Goal: Task Accomplishment & Management: Manage account settings

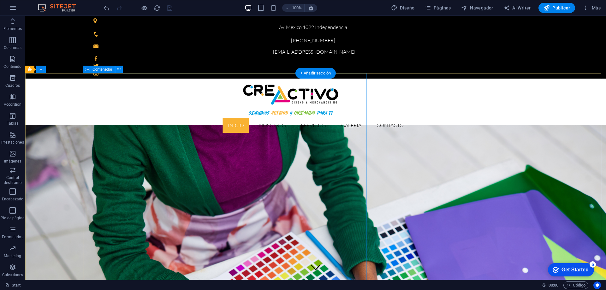
scroll to position [63, 0]
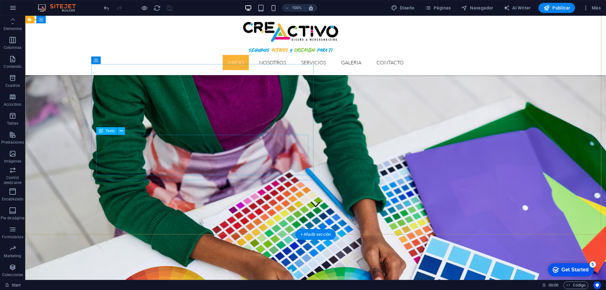
drag, startPoint x: 169, startPoint y: 139, endPoint x: 178, endPoint y: 142, distance: 9.1
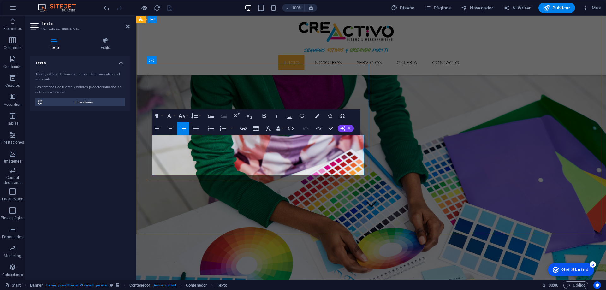
drag, startPoint x: 363, startPoint y: 171, endPoint x: 207, endPoint y: 136, distance: 159.9
copy div "Somos una agencia especializada en merchandising y artículos publicitarios, dis…"
click at [70, 173] on div "Texto Añade, edita y da formato a texto directamente en el sitio web. Los tamañ…" at bounding box center [79, 165] width 99 height 219
click at [126, 26] on icon at bounding box center [128, 26] width 4 height 5
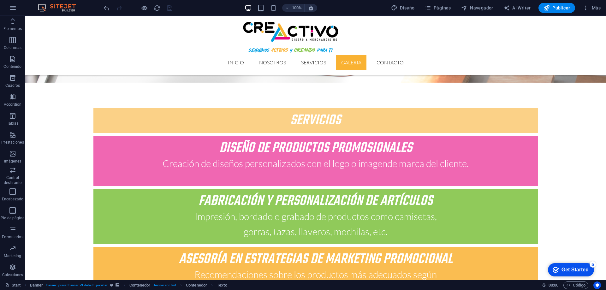
scroll to position [1275, 0]
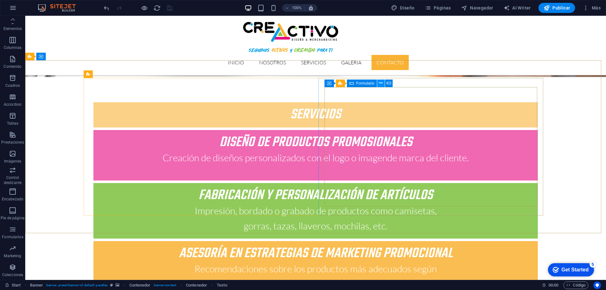
click at [380, 82] on icon at bounding box center [380, 83] width 3 height 7
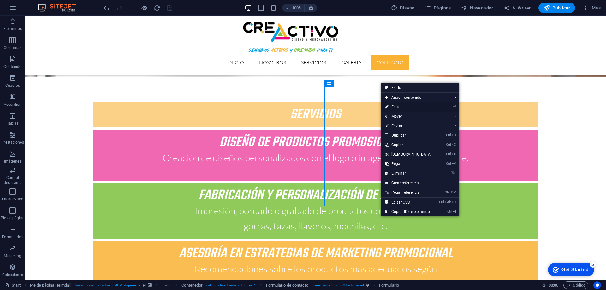
click at [396, 105] on link "⏎ Editar" at bounding box center [408, 106] width 54 height 9
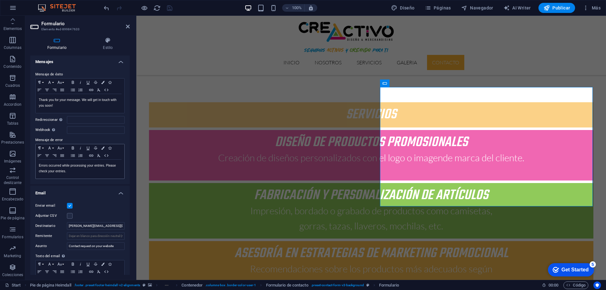
scroll to position [63, 0]
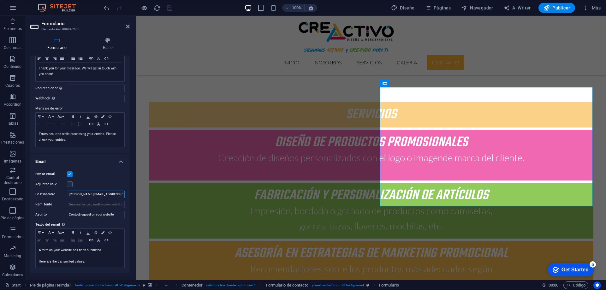
click at [92, 193] on input "[PERSON_NAME][EMAIL_ADDRESS][DOMAIN_NAME]" at bounding box center [96, 195] width 58 height 8
drag, startPoint x: 92, startPoint y: 193, endPoint x: 48, endPoint y: 192, distance: 43.8
click at [48, 192] on div "Destinatario [PERSON_NAME][EMAIL_ADDRESS][DOMAIN_NAME]" at bounding box center [79, 195] width 89 height 8
type input "[EMAIL_ADDRESS][DOMAIN_NAME]"
click at [91, 262] on p "Here are the transmitted values:" at bounding box center [80, 262] width 82 height 6
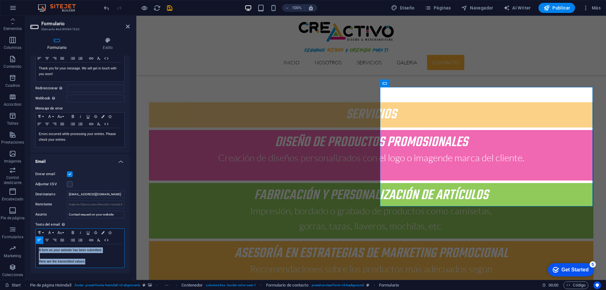
drag, startPoint x: 91, startPoint y: 262, endPoint x: 35, endPoint y: 251, distance: 56.9
click at [35, 251] on div "Enviar email Adjuntar CSV Destinatario [EMAIL_ADDRESS][DOMAIN_NAME] Remitente A…" at bounding box center [79, 219] width 99 height 108
copy div "A form on your website has been submitted. Here are the transmitted values:"
click at [108, 248] on p "Su mensaje ha sido enviado correctamente" at bounding box center [80, 250] width 82 height 6
click at [170, 6] on icon "save" at bounding box center [169, 7] width 7 height 7
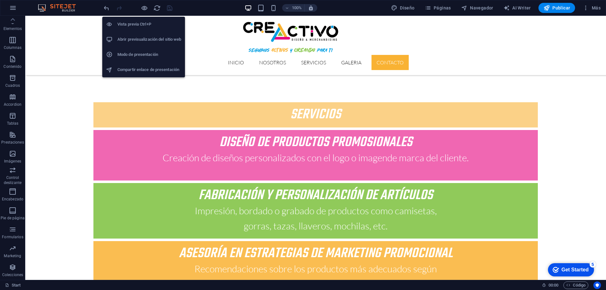
click at [148, 38] on h6 "Abrir previsualización del sitio web" at bounding box center [149, 40] width 64 height 8
click at [149, 35] on li "Abrir previsualización del sitio web" at bounding box center [143, 39] width 83 height 15
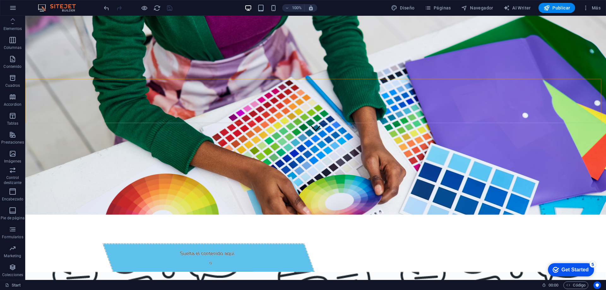
scroll to position [0, 0]
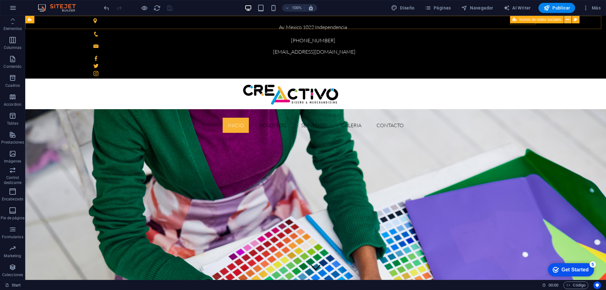
click at [567, 20] on icon at bounding box center [567, 19] width 3 height 7
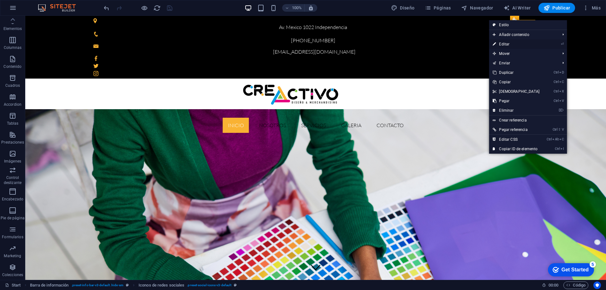
click at [525, 44] on link "⏎ Editar" at bounding box center [516, 43] width 54 height 9
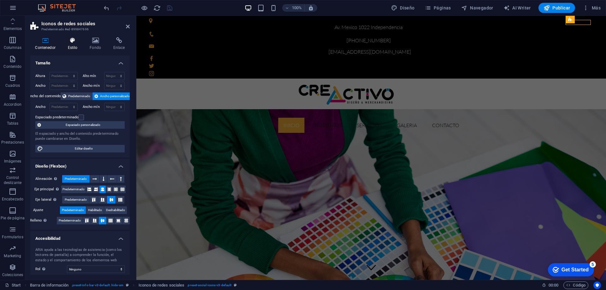
click at [72, 45] on h4 "Estilo" at bounding box center [74, 43] width 22 height 13
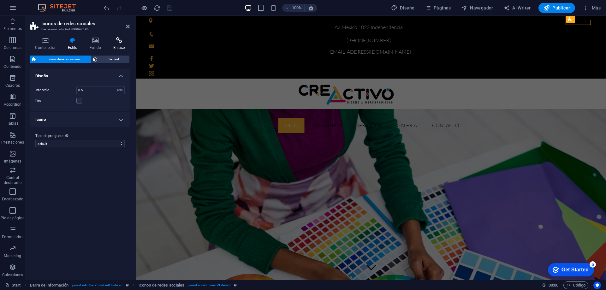
click at [117, 42] on icon at bounding box center [118, 40] width 21 height 6
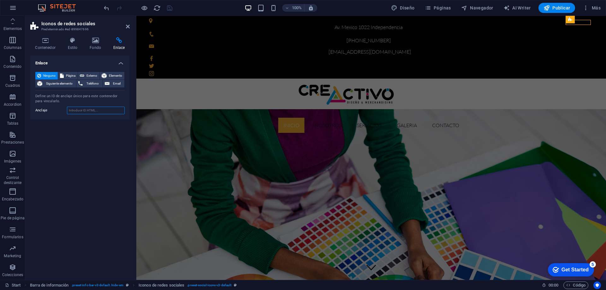
click at [92, 109] on input "Anclaje" at bounding box center [96, 111] width 58 height 8
paste input "[URL][DOMAIN_NAME]"
type input "[URL][DOMAIN_NAME]"
click at [170, 7] on icon "save" at bounding box center [169, 7] width 7 height 7
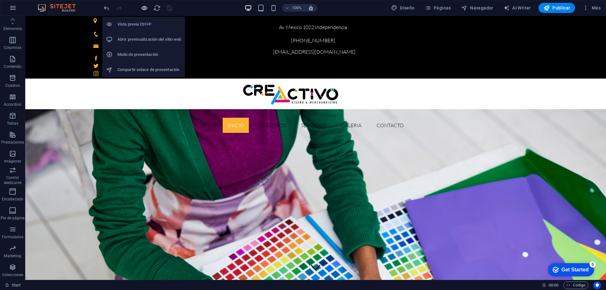
click at [143, 10] on icon "button" at bounding box center [144, 7] width 7 height 7
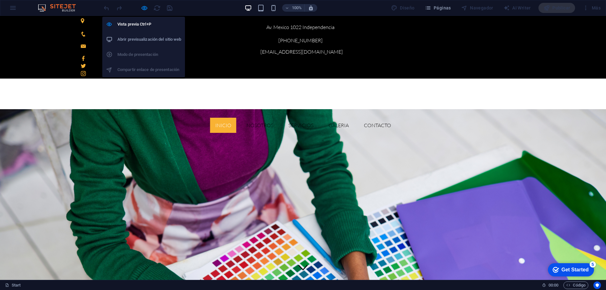
click at [150, 36] on h6 "Abrir previsualización del sitio web" at bounding box center [149, 40] width 64 height 8
click at [141, 23] on h6 "Vista previa Ctrl+P" at bounding box center [149, 25] width 64 height 8
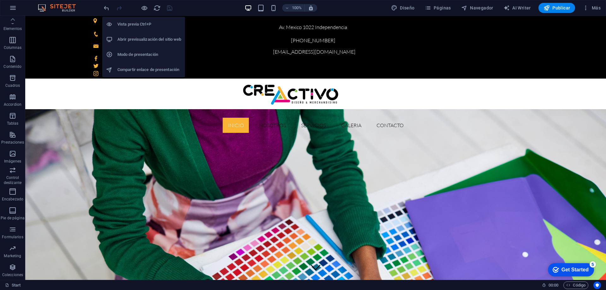
click at [142, 36] on h6 "Abrir previsualización del sitio web" at bounding box center [149, 40] width 64 height 8
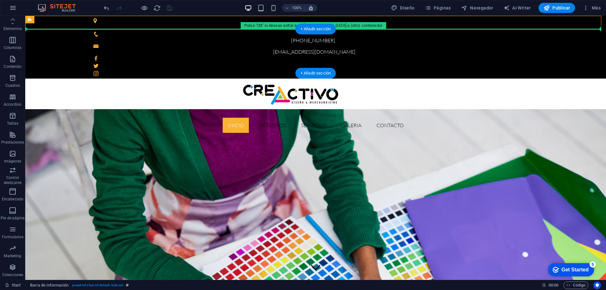
drag, startPoint x: 513, startPoint y: 24, endPoint x: 508, endPoint y: 30, distance: 8.1
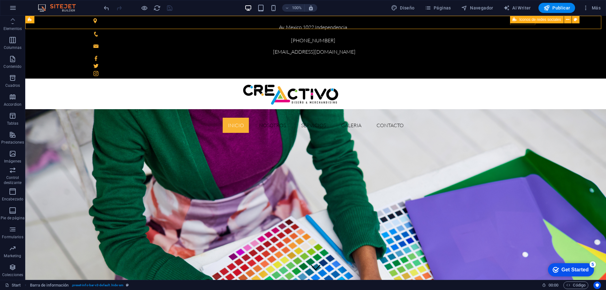
click at [510, 23] on div "Iconos de redes sociales" at bounding box center [536, 20] width 53 height 8
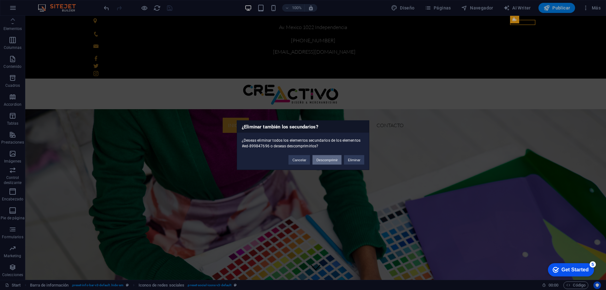
click at [321, 159] on button "Descomprimir" at bounding box center [326, 159] width 29 height 9
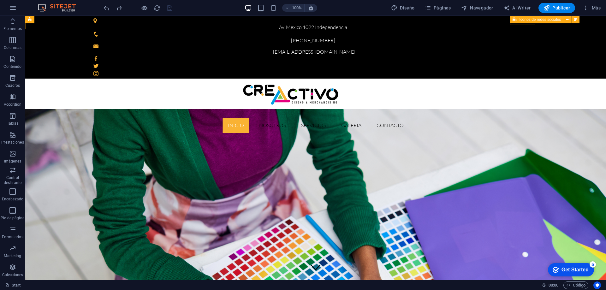
click at [513, 21] on icon at bounding box center [514, 20] width 4 height 8
click at [575, 18] on icon at bounding box center [574, 19] width 3 height 7
select select "rem"
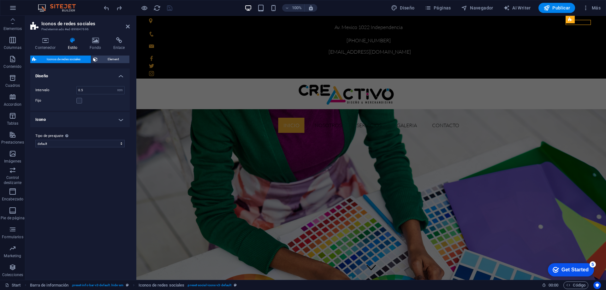
click at [119, 121] on h4 "Icono" at bounding box center [79, 119] width 99 height 15
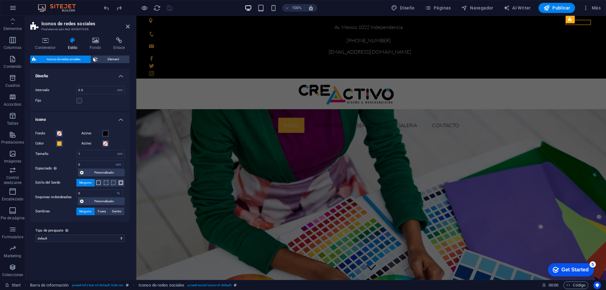
click at [119, 121] on h4 "Icono" at bounding box center [79, 117] width 99 height 11
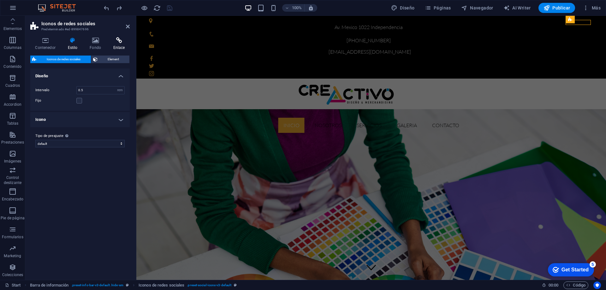
click at [116, 45] on h4 "Enlace" at bounding box center [118, 43] width 21 height 13
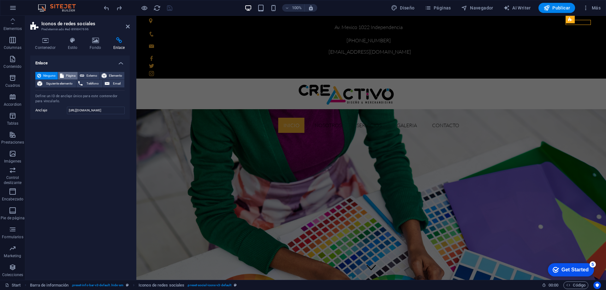
click at [67, 77] on span "Página" at bounding box center [71, 76] width 10 height 8
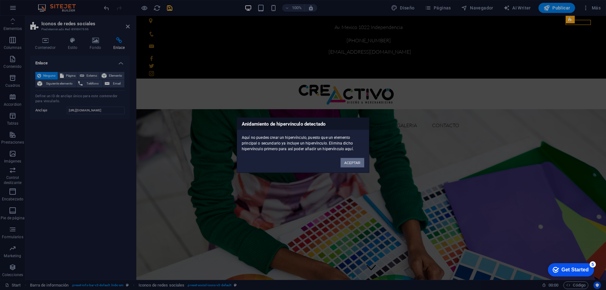
click at [349, 163] on button "ACEPTAR" at bounding box center [352, 162] width 24 height 9
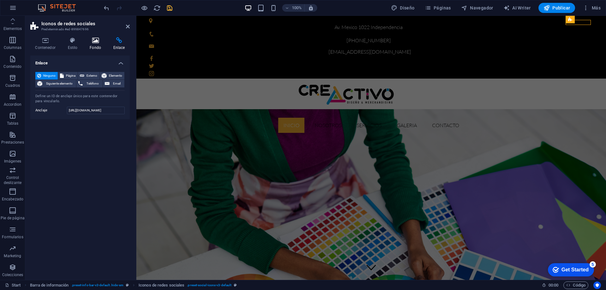
click at [98, 43] on icon at bounding box center [95, 40] width 21 height 6
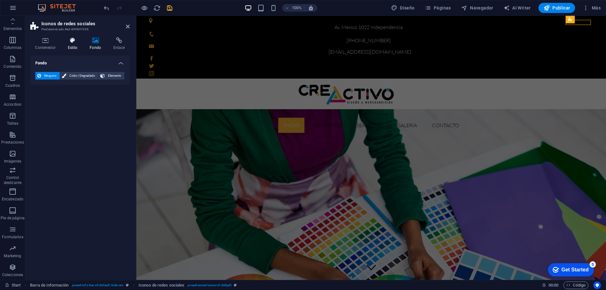
click at [67, 39] on icon at bounding box center [73, 40] width 20 height 6
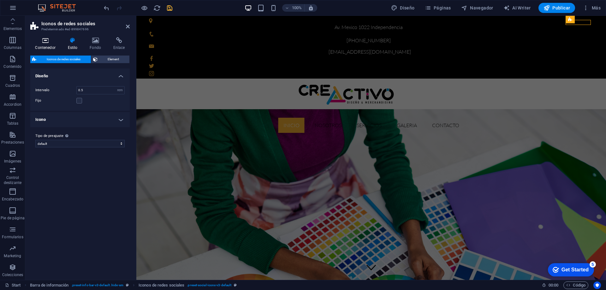
click at [46, 43] on icon at bounding box center [45, 40] width 30 height 6
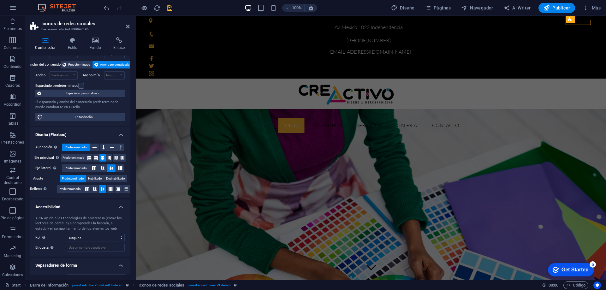
scroll to position [44, 0]
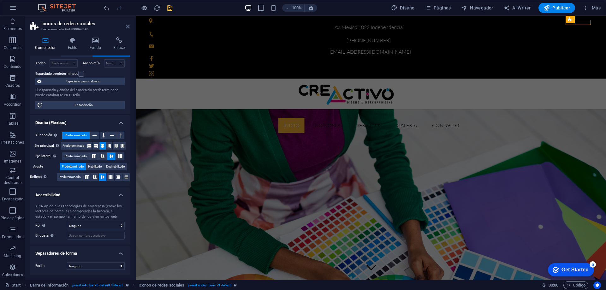
click at [128, 25] on icon at bounding box center [128, 26] width 4 height 5
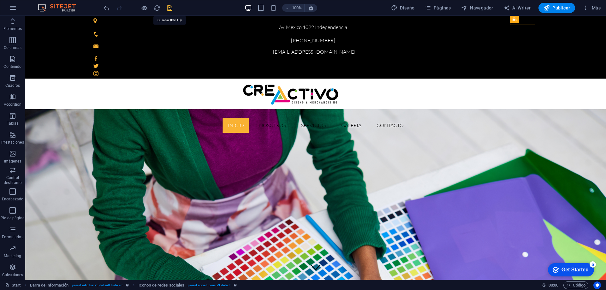
click at [171, 8] on icon "save" at bounding box center [169, 7] width 7 height 7
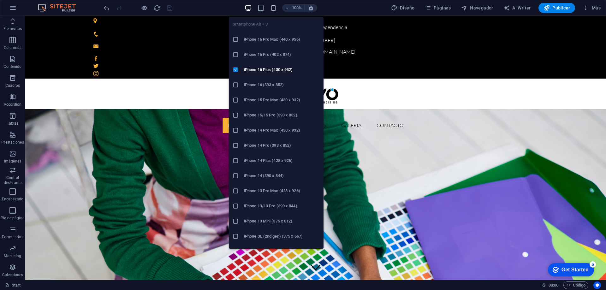
click at [275, 9] on icon "button" at bounding box center [273, 7] width 7 height 7
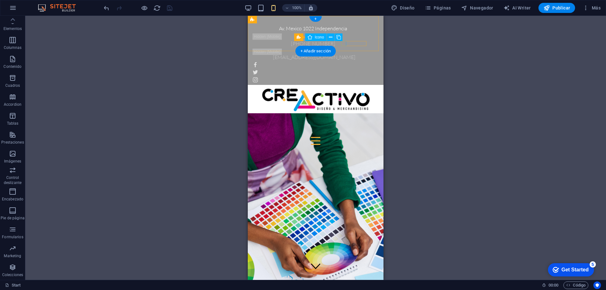
click at [344, 62] on figure at bounding box center [316, 64] width 126 height 5
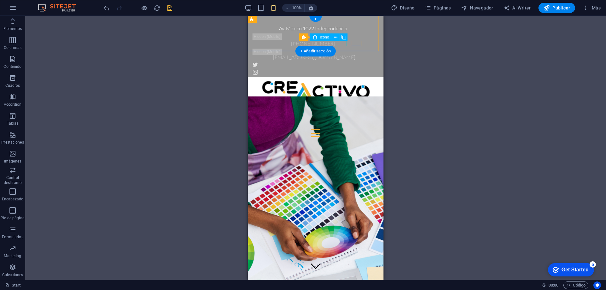
click at [349, 62] on figure at bounding box center [316, 64] width 126 height 5
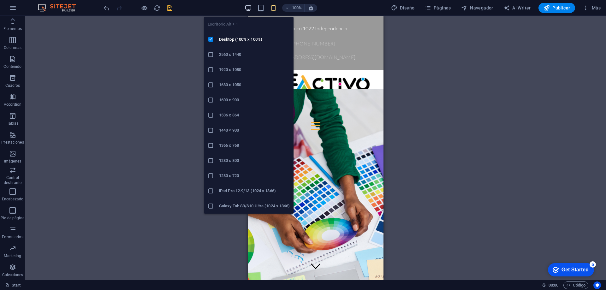
click at [248, 4] on icon "button" at bounding box center [247, 7] width 7 height 7
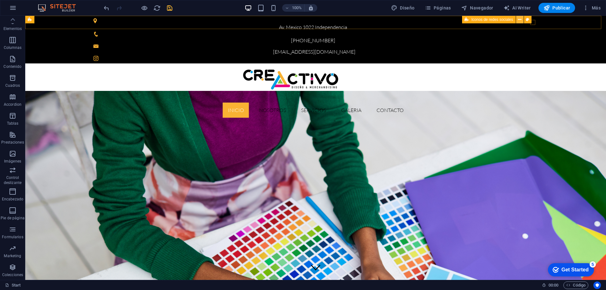
click at [520, 20] on icon at bounding box center [519, 19] width 3 height 7
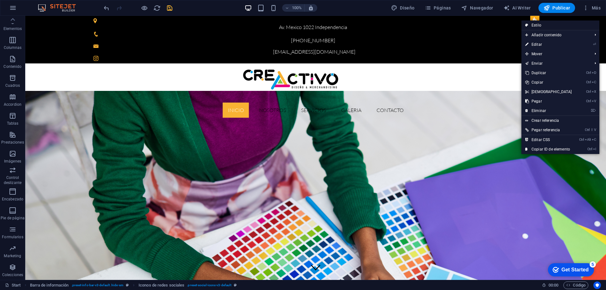
click at [536, 24] on link "Estilo" at bounding box center [560, 25] width 78 height 9
select select "rem"
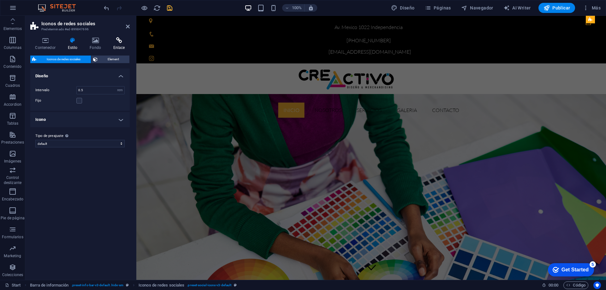
click at [118, 42] on icon at bounding box center [118, 40] width 21 height 6
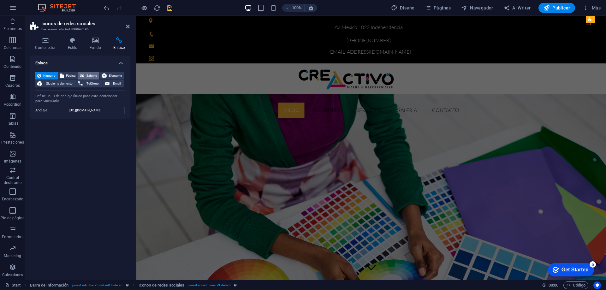
click at [86, 76] on button "Externo" at bounding box center [88, 76] width 21 height 8
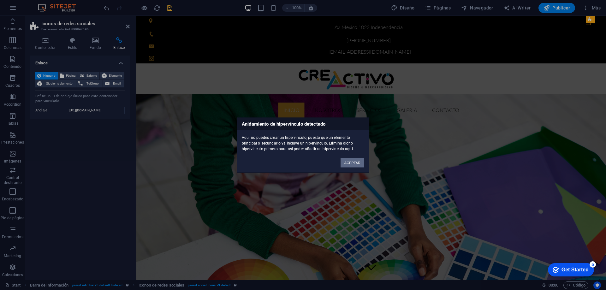
click at [347, 163] on button "ACEPTAR" at bounding box center [352, 162] width 24 height 9
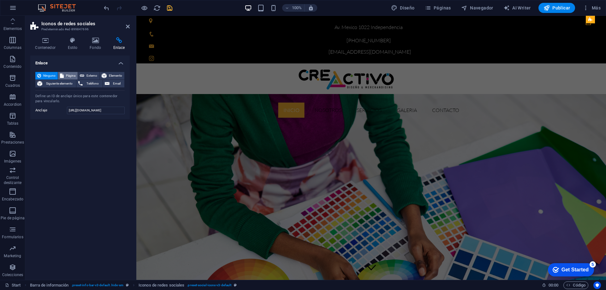
click at [71, 75] on span "Página" at bounding box center [71, 76] width 10 height 8
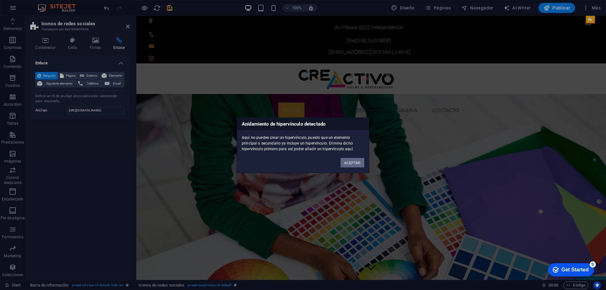
click at [345, 161] on button "ACEPTAR" at bounding box center [352, 162] width 24 height 9
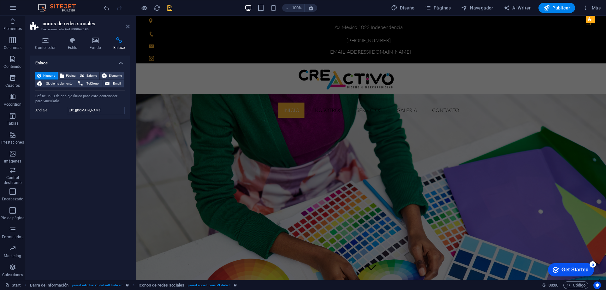
click at [126, 25] on icon at bounding box center [128, 26] width 4 height 5
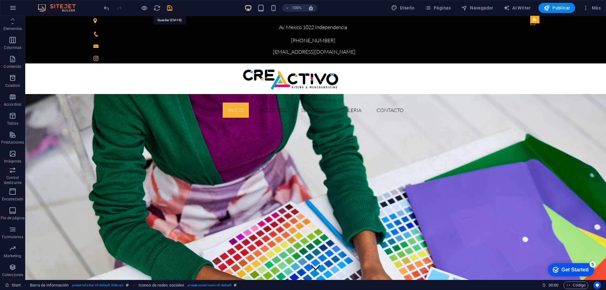
click at [167, 7] on icon "save" at bounding box center [169, 7] width 7 height 7
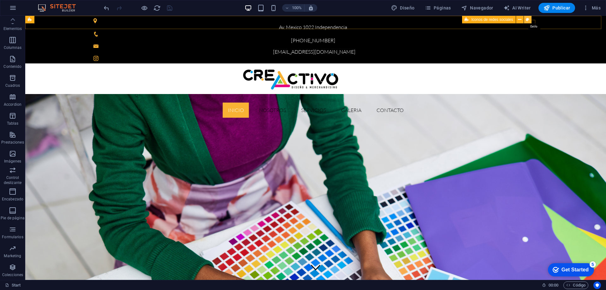
click at [527, 21] on icon at bounding box center [526, 19] width 3 height 7
select select "rem"
select select "%"
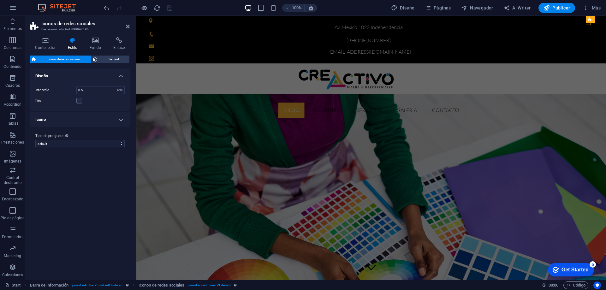
click at [110, 121] on h4 "Icono" at bounding box center [79, 119] width 99 height 15
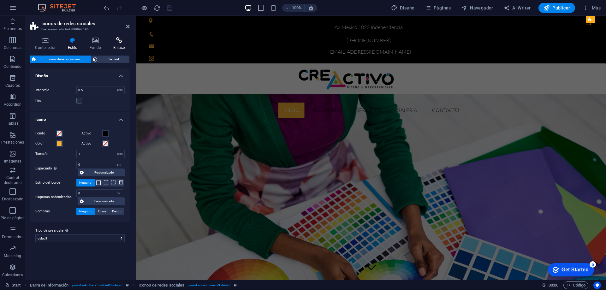
click at [115, 43] on icon at bounding box center [118, 40] width 21 height 6
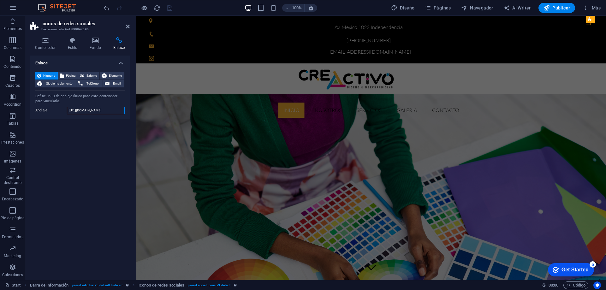
scroll to position [0, 15]
drag, startPoint x: 205, startPoint y: 126, endPoint x: 156, endPoint y: 108, distance: 51.8
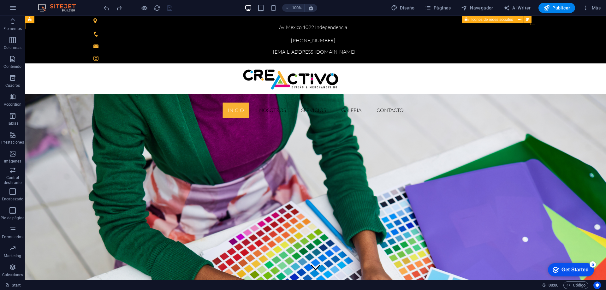
click at [532, 22] on div "Iconos de redes sociales" at bounding box center [498, 20] width 73 height 8
click at [529, 21] on button at bounding box center [528, 20] width 8 height 8
select select "rem"
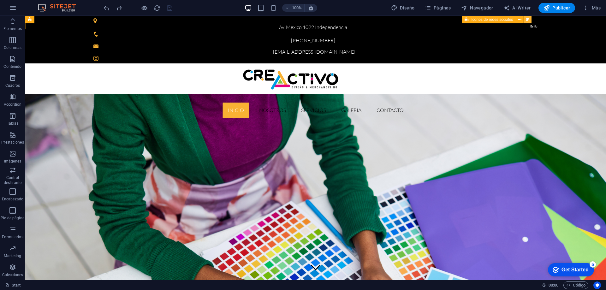
select select "%"
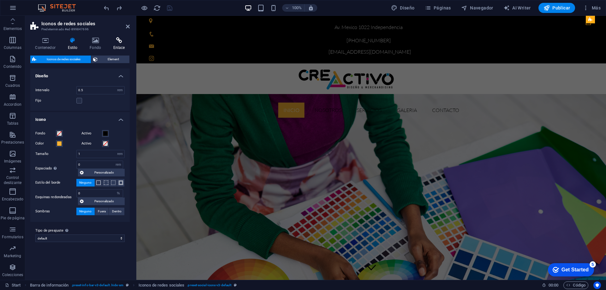
click at [122, 41] on icon at bounding box center [118, 40] width 21 height 6
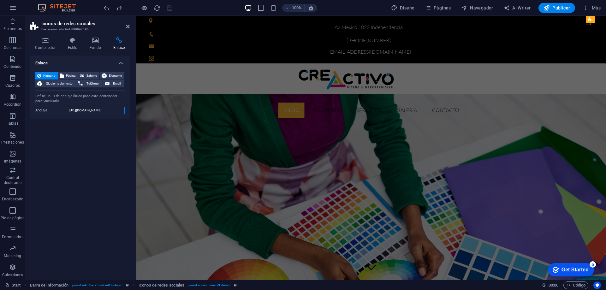
click at [105, 112] on input "[URL][DOMAIN_NAME]" at bounding box center [96, 111] width 58 height 8
drag, startPoint x: 205, startPoint y: 126, endPoint x: 202, endPoint y: 106, distance: 20.4
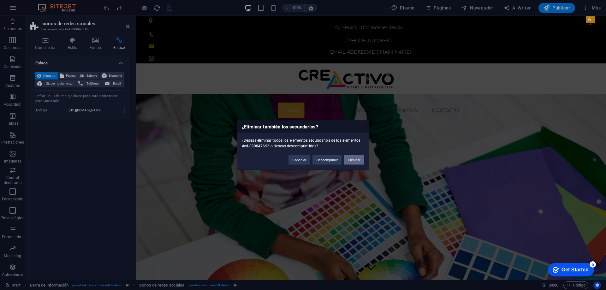
click at [354, 159] on button "Eliminar" at bounding box center [354, 159] width 20 height 9
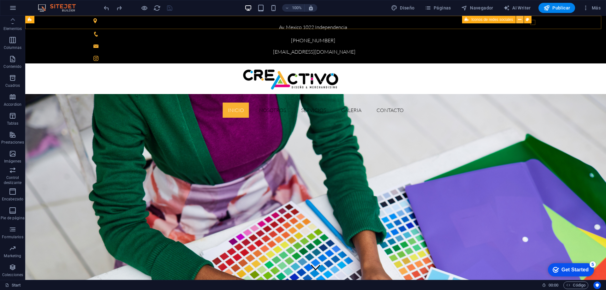
click at [519, 20] on icon at bounding box center [519, 19] width 3 height 7
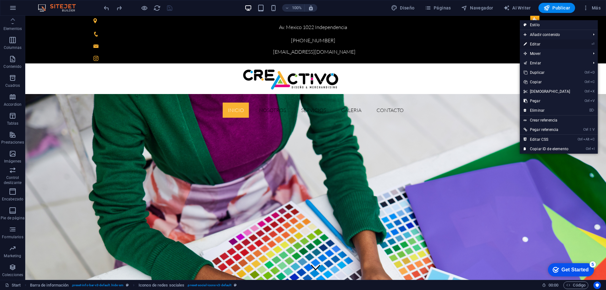
click at [533, 43] on link "⏎ Editar" at bounding box center [546, 43] width 54 height 9
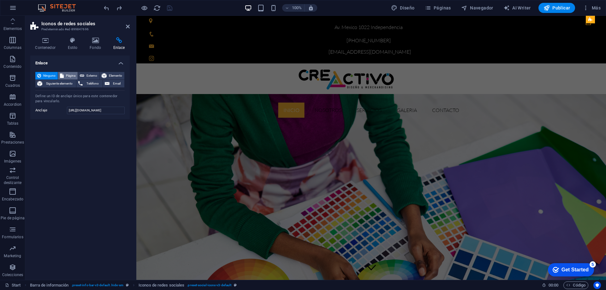
click at [69, 74] on span "Página" at bounding box center [71, 76] width 10 height 8
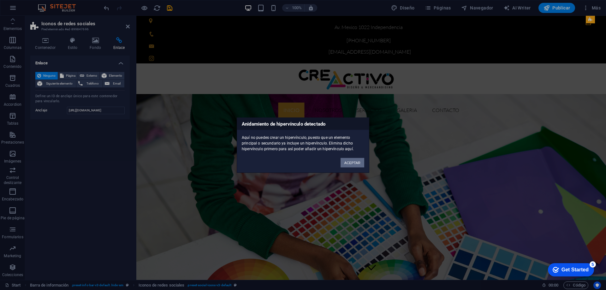
click at [343, 165] on button "ACEPTAR" at bounding box center [352, 162] width 24 height 9
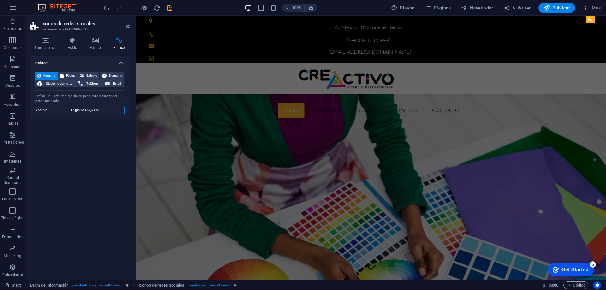
click at [123, 110] on input "[URL][DOMAIN_NAME]" at bounding box center [96, 111] width 58 height 8
drag, startPoint x: 122, startPoint y: 110, endPoint x: 117, endPoint y: 110, distance: 4.7
click at [117, 110] on input "[URL][DOMAIN_NAME]" at bounding box center [96, 111] width 58 height 8
click at [104, 110] on input "dad/" at bounding box center [96, 111] width 58 height 8
type input "d"
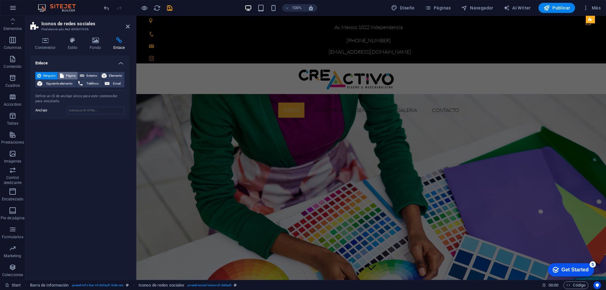
click at [64, 73] on button "Página" at bounding box center [68, 76] width 20 height 8
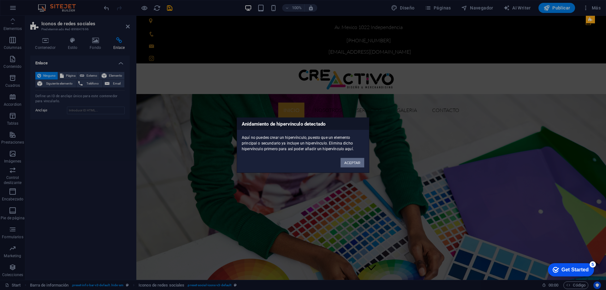
click at [354, 161] on button "ACEPTAR" at bounding box center [352, 162] width 24 height 9
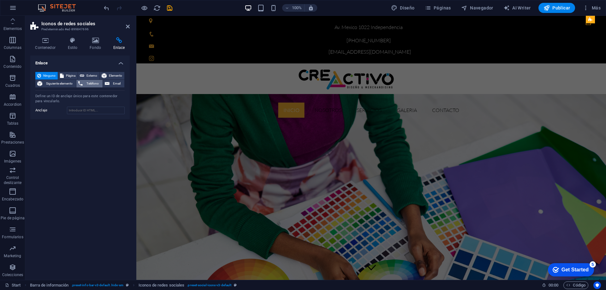
click at [89, 85] on span "Teléfono" at bounding box center [93, 84] width 16 height 8
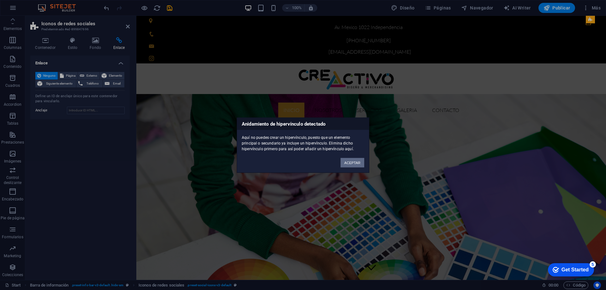
click at [349, 162] on button "ACEPTAR" at bounding box center [352, 162] width 24 height 9
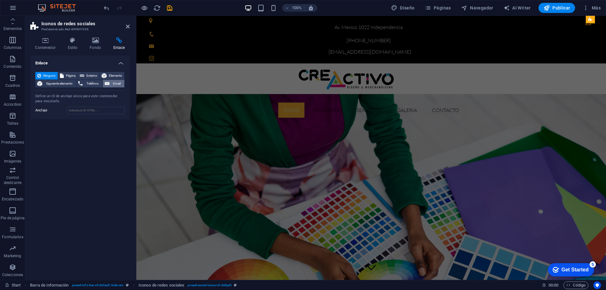
click at [109, 86] on icon at bounding box center [107, 84] width 5 height 8
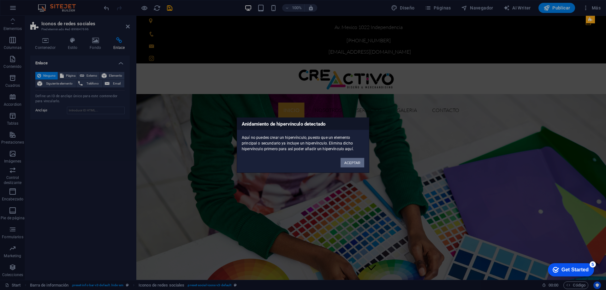
drag, startPoint x: 359, startPoint y: 163, endPoint x: 221, endPoint y: 147, distance: 138.1
click at [359, 163] on button "ACEPTAR" at bounding box center [352, 162] width 24 height 9
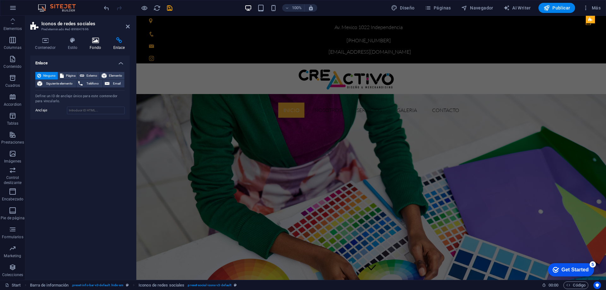
click at [95, 39] on icon at bounding box center [95, 40] width 21 height 6
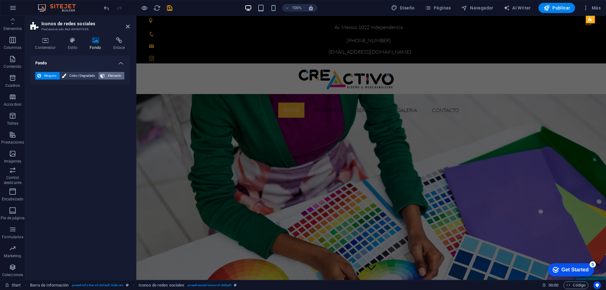
click at [105, 74] on button "Elemento" at bounding box center [111, 76] width 26 height 8
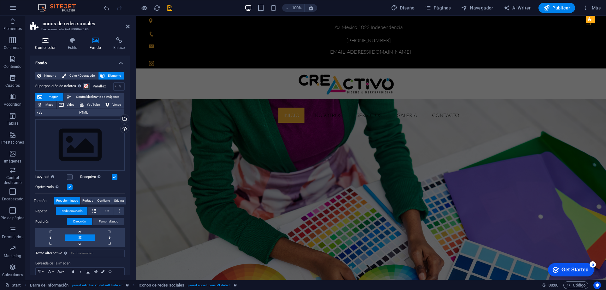
click at [41, 41] on icon at bounding box center [45, 40] width 30 height 6
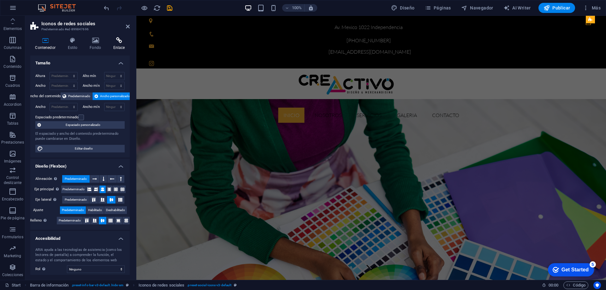
click at [120, 46] on h4 "Enlace" at bounding box center [118, 43] width 21 height 13
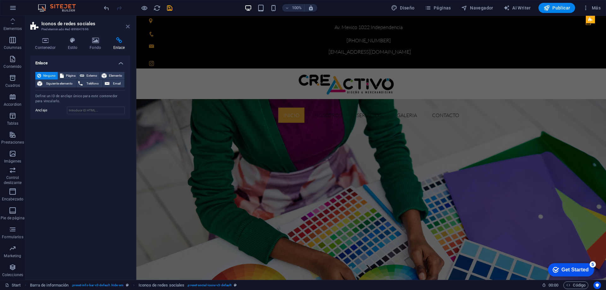
click at [128, 26] on icon at bounding box center [128, 26] width 4 height 5
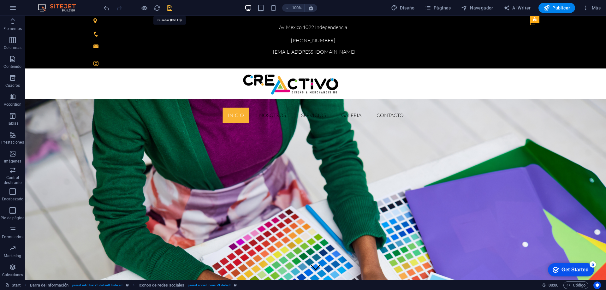
click at [170, 8] on icon "save" at bounding box center [169, 7] width 7 height 7
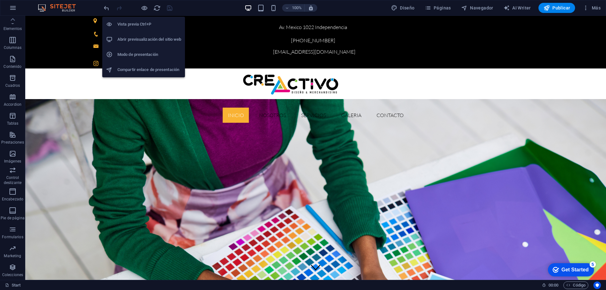
click at [149, 41] on h6 "Abrir previsualización del sitio web" at bounding box center [149, 40] width 64 height 8
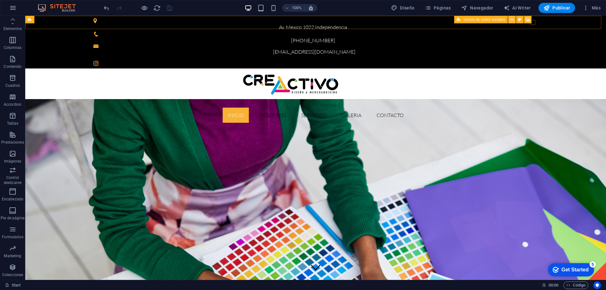
click at [509, 20] on button at bounding box center [512, 20] width 8 height 8
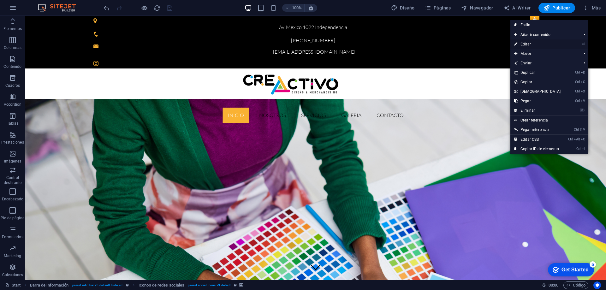
click at [527, 43] on link "⏎ Editar" at bounding box center [537, 43] width 54 height 9
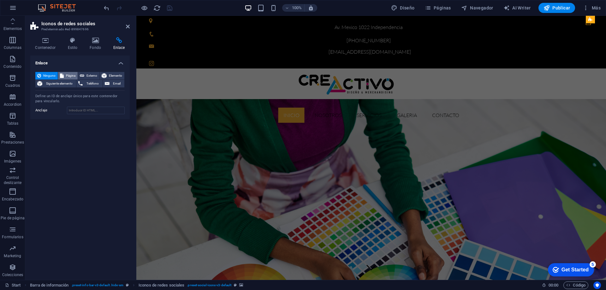
click at [69, 73] on span "Página" at bounding box center [71, 76] width 10 height 8
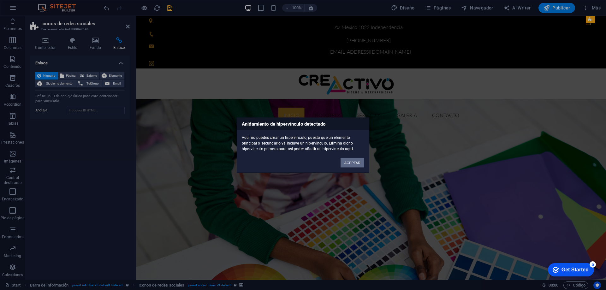
click at [347, 163] on button "ACEPTAR" at bounding box center [352, 162] width 24 height 9
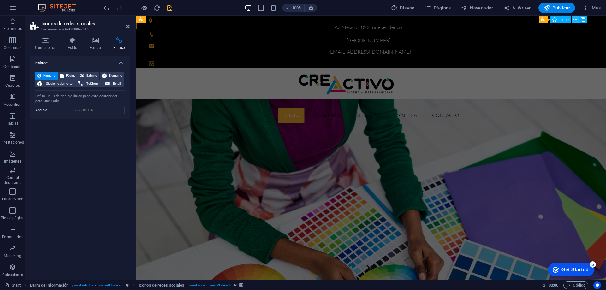
click at [575, 20] on icon at bounding box center [574, 19] width 3 height 7
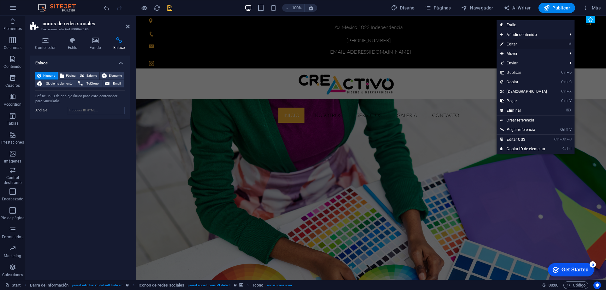
drag, startPoint x: 383, startPoint y: 29, endPoint x: 519, endPoint y: 46, distance: 137.2
click at [519, 46] on link "⏎ Editar" at bounding box center [523, 43] width 54 height 9
select select "xMidYMid"
select select "px"
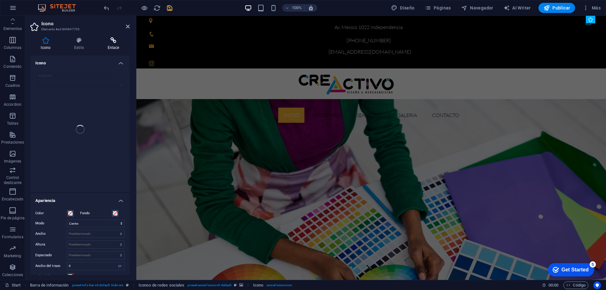
click at [109, 41] on icon at bounding box center [113, 40] width 33 height 6
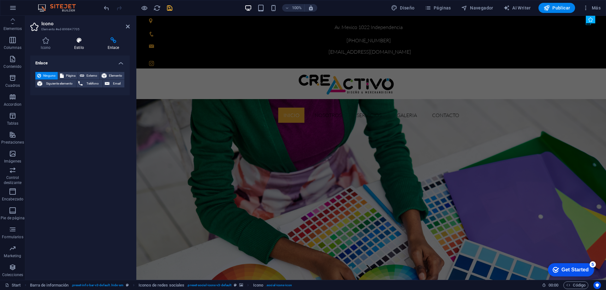
click at [80, 43] on icon at bounding box center [79, 40] width 31 height 6
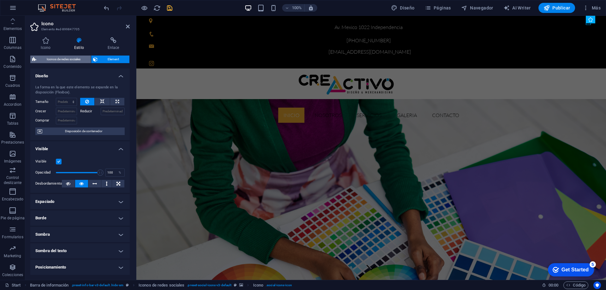
click at [36, 58] on icon at bounding box center [34, 60] width 4 height 8
select select "rem"
select select "%"
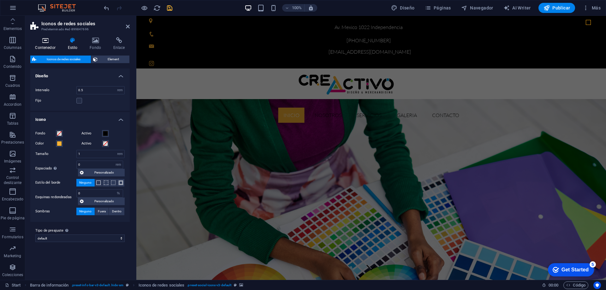
click at [52, 45] on h4 "Contenedor" at bounding box center [46, 43] width 32 height 13
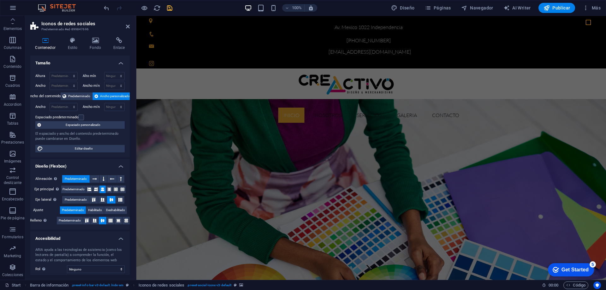
drag, startPoint x: 128, startPoint y: 210, endPoint x: 4, endPoint y: 117, distance: 155.0
click at [116, 42] on icon at bounding box center [118, 40] width 21 height 6
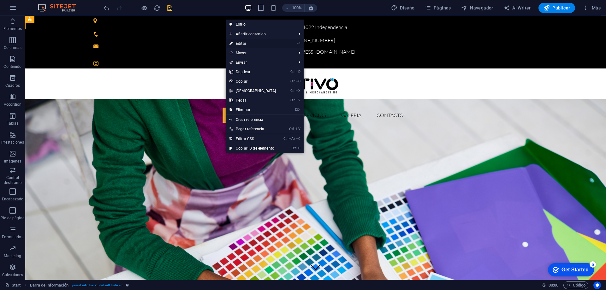
click at [245, 44] on link "⏎ Editar" at bounding box center [253, 43] width 54 height 9
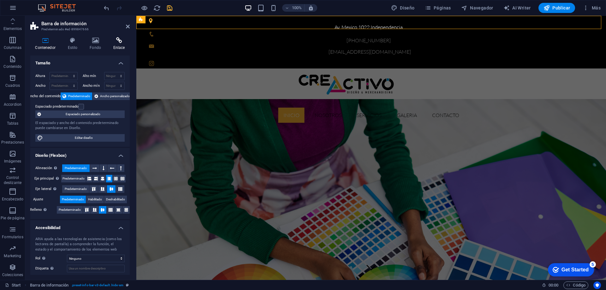
click at [119, 42] on icon at bounding box center [118, 40] width 21 height 6
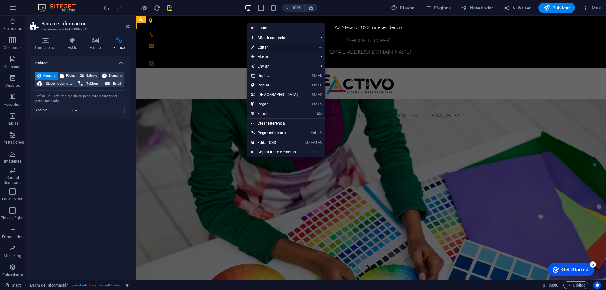
click at [270, 45] on link "⏎ Editar" at bounding box center [274, 47] width 54 height 9
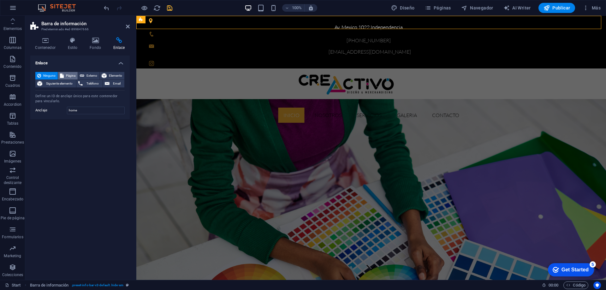
click at [67, 75] on span "Página" at bounding box center [71, 76] width 10 height 8
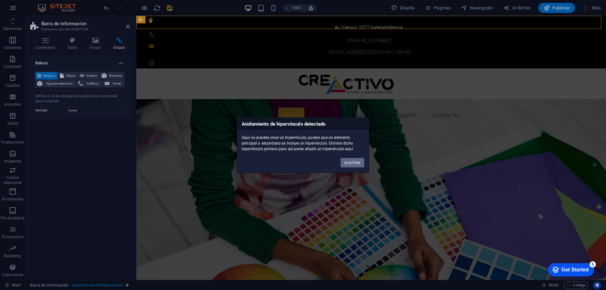
click at [358, 161] on button "ACEPTAR" at bounding box center [352, 162] width 24 height 9
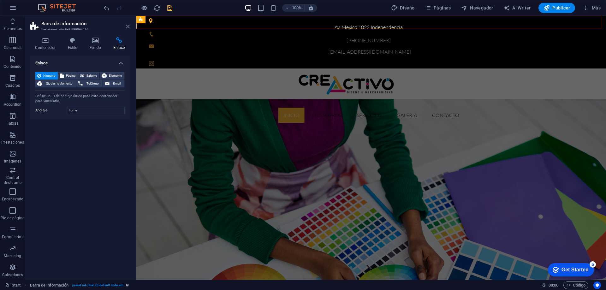
click at [128, 26] on icon at bounding box center [128, 26] width 4 height 5
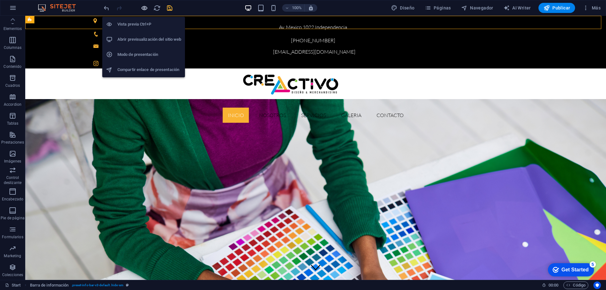
click at [144, 7] on icon "button" at bounding box center [144, 7] width 7 height 7
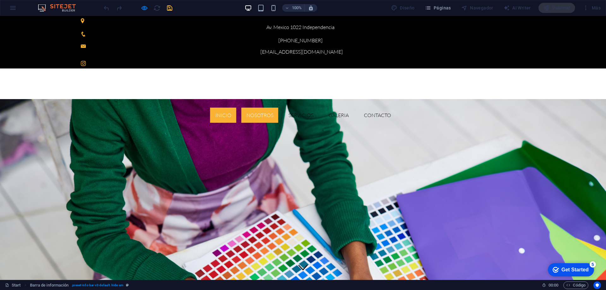
click at [278, 108] on link "Nosotros" at bounding box center [259, 115] width 37 height 15
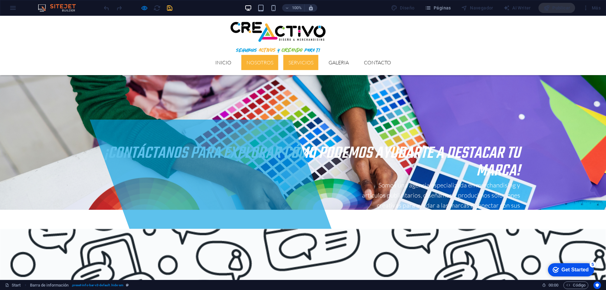
click at [318, 55] on link "Servicios" at bounding box center [300, 62] width 35 height 15
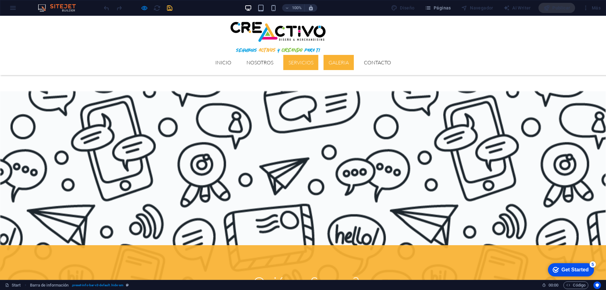
click at [354, 55] on link "GALERIA" at bounding box center [338, 62] width 30 height 15
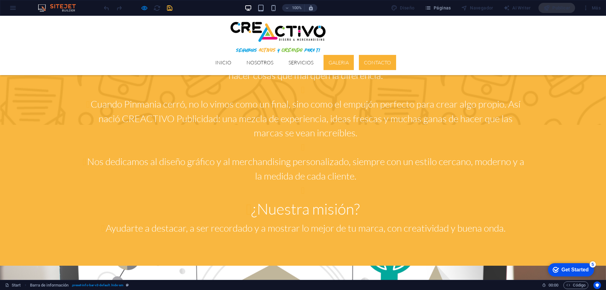
click at [396, 55] on link "Contacto" at bounding box center [377, 62] width 37 height 15
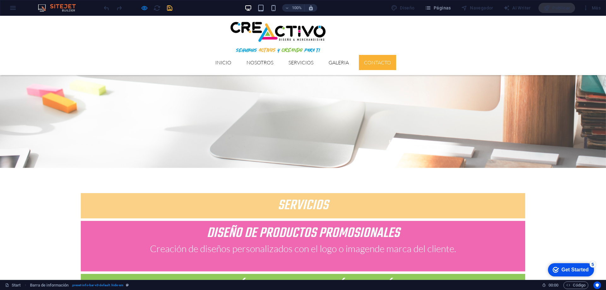
scroll to position [1278, 0]
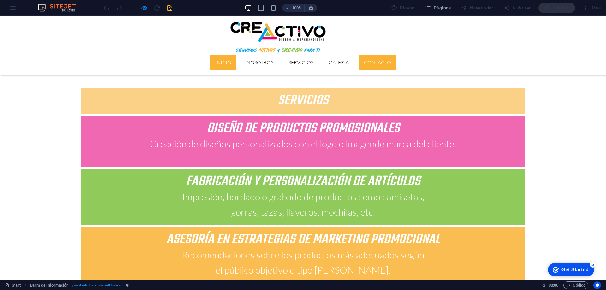
click at [236, 55] on link "Inicio" at bounding box center [223, 62] width 26 height 15
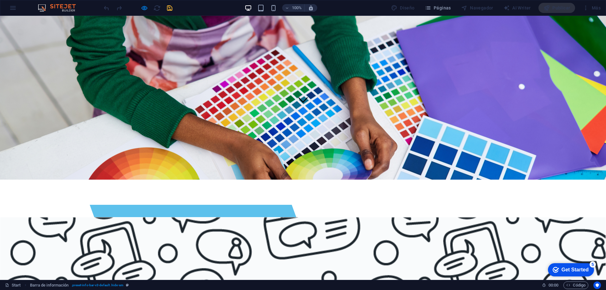
scroll to position [0, 0]
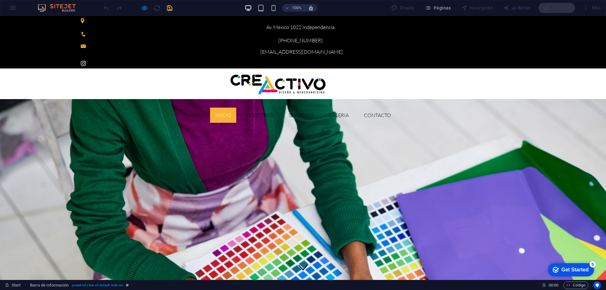
click at [86, 61] on icon at bounding box center [83, 63] width 5 height 5
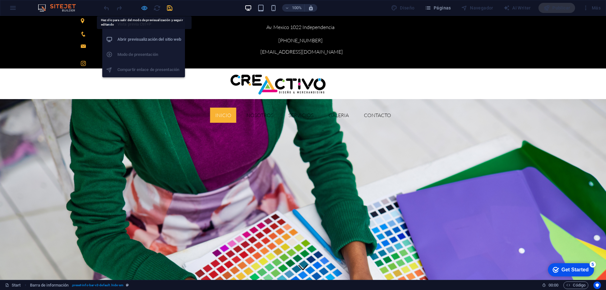
click at [143, 8] on icon "button" at bounding box center [144, 7] width 7 height 7
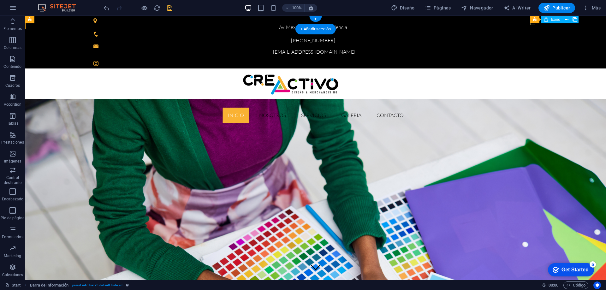
click at [534, 61] on figure at bounding box center [315, 63] width 444 height 5
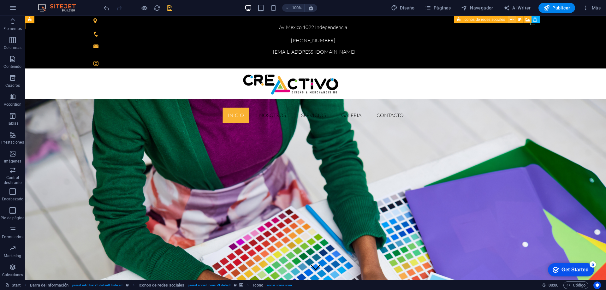
click at [511, 19] on icon at bounding box center [511, 19] width 3 height 7
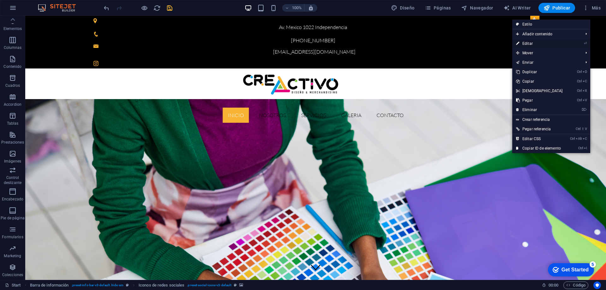
click at [527, 42] on link "⏎ Editar" at bounding box center [539, 43] width 54 height 9
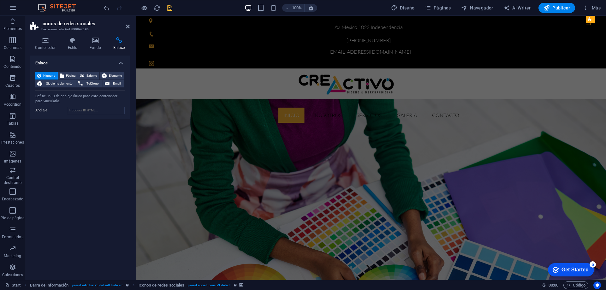
click at [123, 46] on h4 "Enlace" at bounding box center [118, 43] width 21 height 13
click at [122, 46] on h4 "Enlace" at bounding box center [118, 43] width 21 height 13
click at [121, 46] on h4 "Enlace" at bounding box center [118, 43] width 21 height 13
click at [102, 109] on input "Anclaje" at bounding box center [96, 111] width 58 height 8
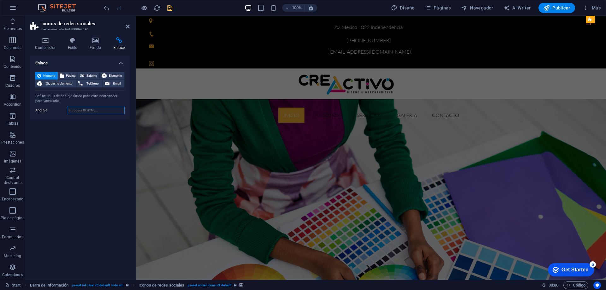
drag, startPoint x: 102, startPoint y: 109, endPoint x: 98, endPoint y: 109, distance: 3.8
click at [98, 109] on input "Anclaje" at bounding box center [96, 111] width 58 height 8
click at [68, 77] on span "Página" at bounding box center [71, 76] width 10 height 8
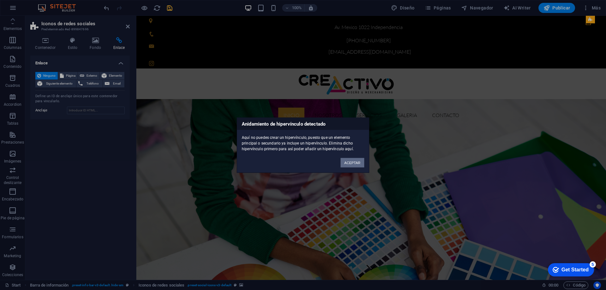
click at [349, 159] on button "ACEPTAR" at bounding box center [352, 162] width 24 height 9
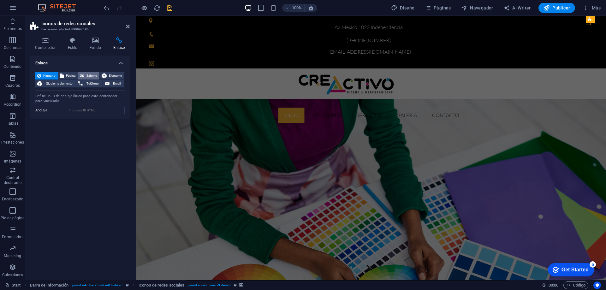
click at [92, 75] on span "Externo" at bounding box center [91, 76] width 11 height 8
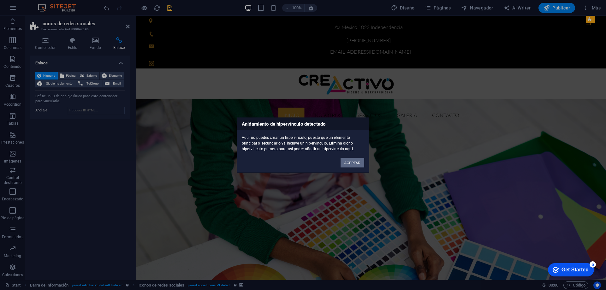
click at [350, 160] on button "ACEPTAR" at bounding box center [352, 162] width 24 height 9
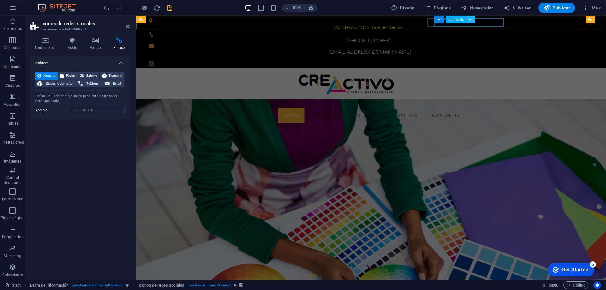
click at [471, 19] on icon at bounding box center [470, 19] width 3 height 7
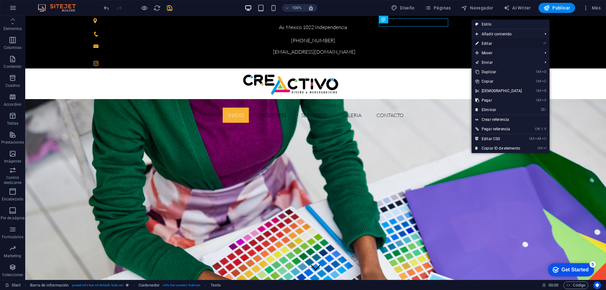
click at [486, 44] on link "⏎ Editar" at bounding box center [498, 43] width 54 height 9
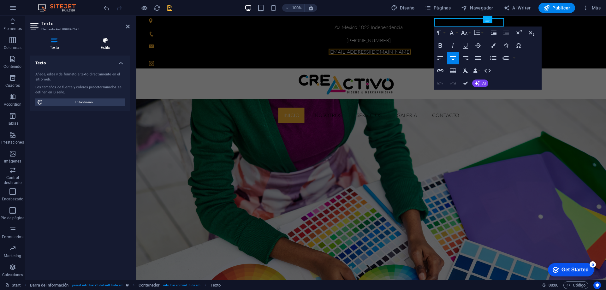
click at [105, 44] on h4 "Estilo" at bounding box center [105, 43] width 49 height 13
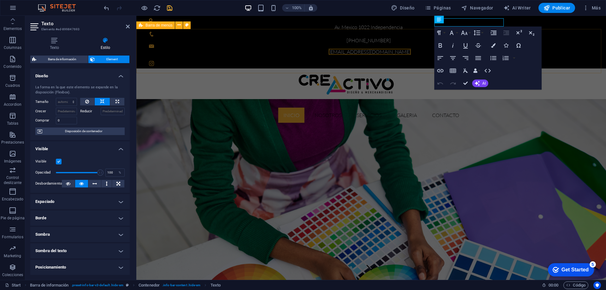
click at [545, 68] on div "Inicio Nosotros Servicios GALERIA Contacto" at bounding box center [370, 97] width 469 height 59
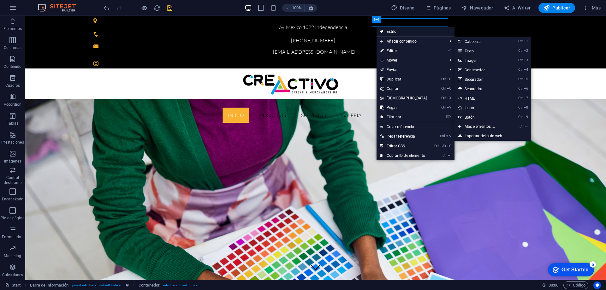
click at [397, 30] on link "Estilo" at bounding box center [415, 31] width 78 height 9
select select "rem"
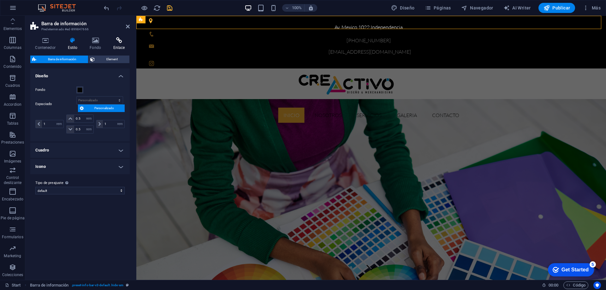
click at [120, 45] on h4 "Enlace" at bounding box center [118, 43] width 21 height 13
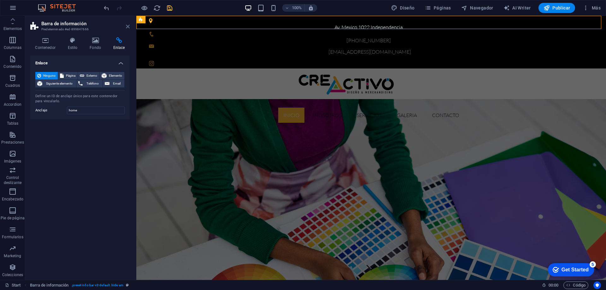
click at [128, 26] on icon at bounding box center [128, 26] width 4 height 5
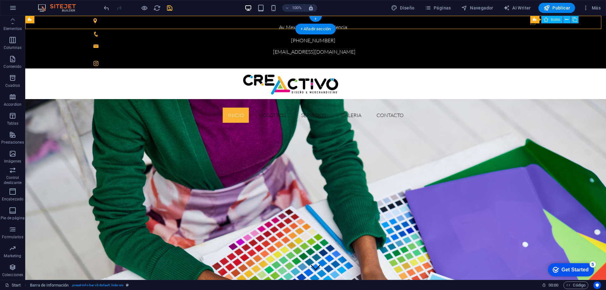
click at [532, 61] on figure at bounding box center [315, 63] width 444 height 5
click at [566, 19] on icon at bounding box center [566, 19] width 3 height 7
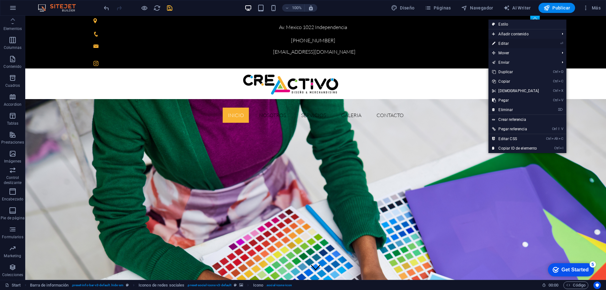
click at [519, 43] on link "⏎ Editar" at bounding box center [515, 43] width 54 height 9
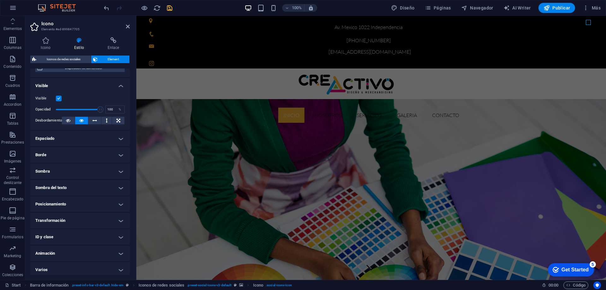
scroll to position [66, 0]
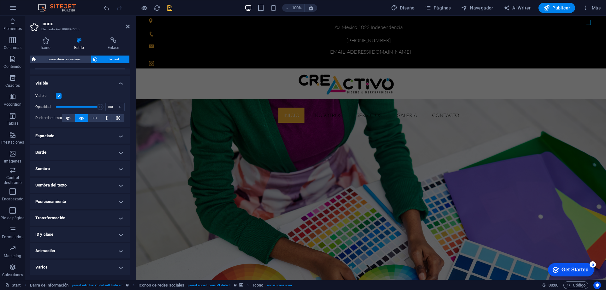
click at [58, 232] on h4 "ID y clase" at bounding box center [79, 234] width 99 height 15
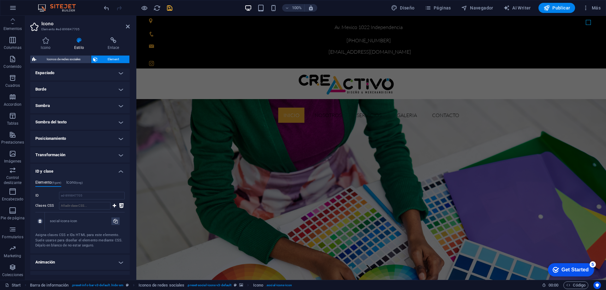
scroll to position [140, 0]
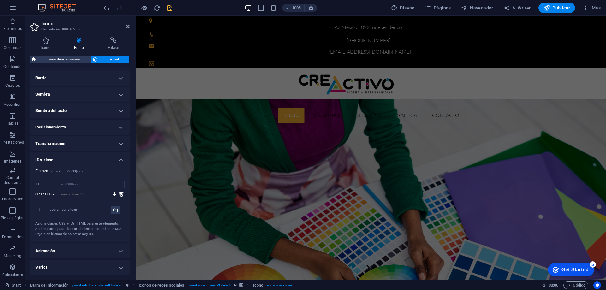
click at [68, 269] on h4 "Varios" at bounding box center [79, 267] width 99 height 15
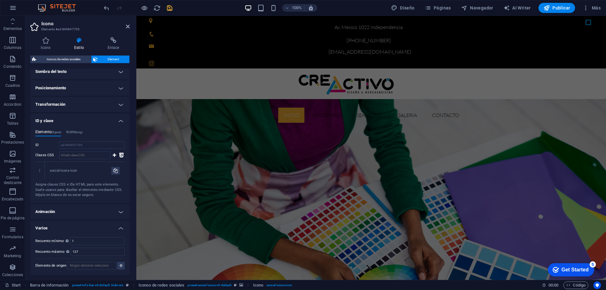
scroll to position [148, 0]
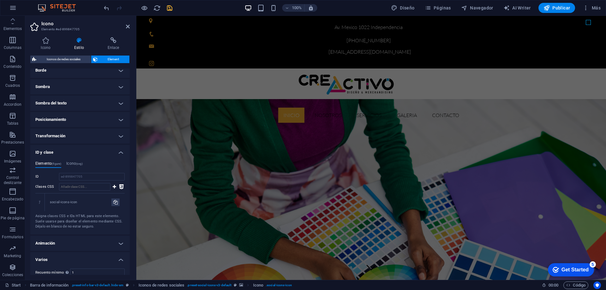
click at [77, 115] on h4 "Posicionamiento" at bounding box center [79, 119] width 99 height 15
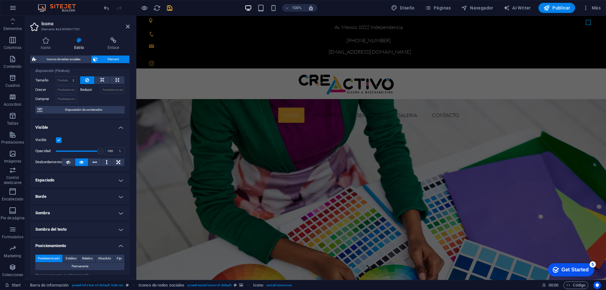
scroll to position [0, 0]
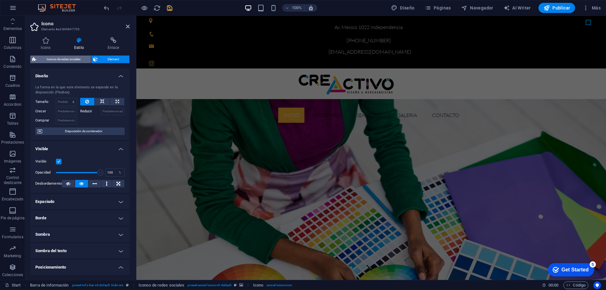
click at [68, 59] on span "Iconos de redes sociales" at bounding box center [63, 60] width 51 height 8
select select "rem"
select select "%"
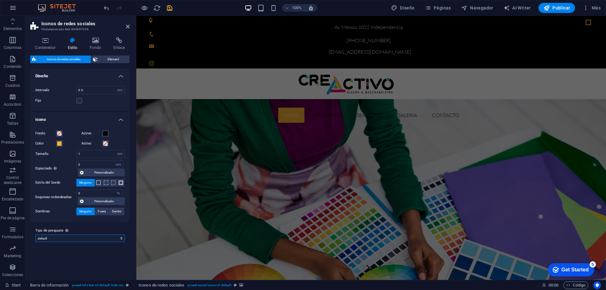
click at [100, 237] on select "default Añadir tipo de preajuste" at bounding box center [79, 238] width 89 height 8
click at [101, 237] on select "default Añadir tipo de preajuste" at bounding box center [79, 238] width 89 height 8
click at [48, 41] on icon at bounding box center [45, 40] width 30 height 6
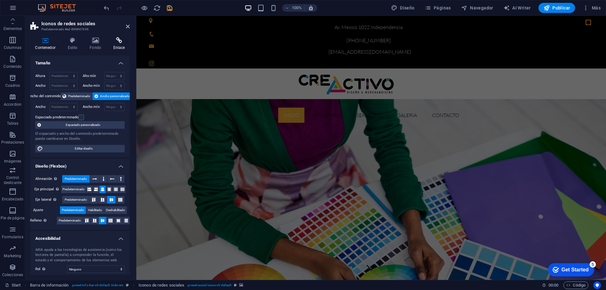
click at [120, 48] on h4 "Enlace" at bounding box center [118, 43] width 21 height 13
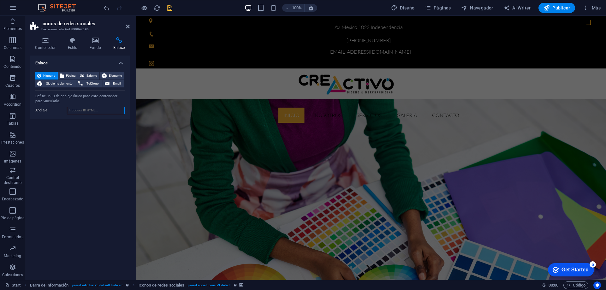
click at [99, 111] on input "Anclaje" at bounding box center [96, 111] width 58 height 8
click at [98, 110] on input "Anclaje" at bounding box center [96, 111] width 58 height 8
click at [92, 110] on input "Anclaje" at bounding box center [96, 111] width 58 height 8
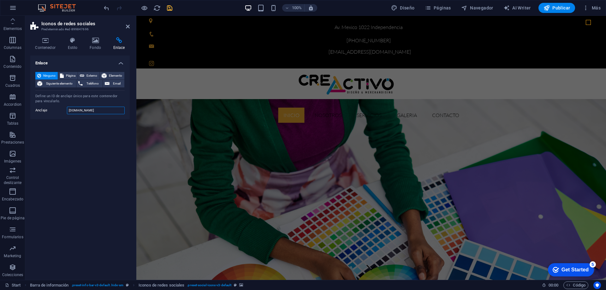
type input "[DOMAIN_NAME]"
click at [106, 147] on div "Enlace Ninguno Página Externo Elemento Siguiente elemento Teléfono Email Página…" at bounding box center [79, 165] width 99 height 219
click at [169, 8] on icon "save" at bounding box center [169, 7] width 7 height 7
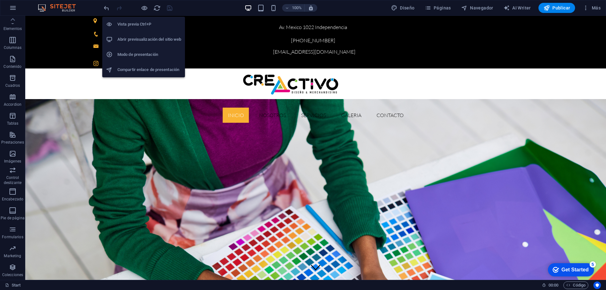
click at [144, 21] on h6 "Vista previa Ctrl+P" at bounding box center [149, 25] width 64 height 8
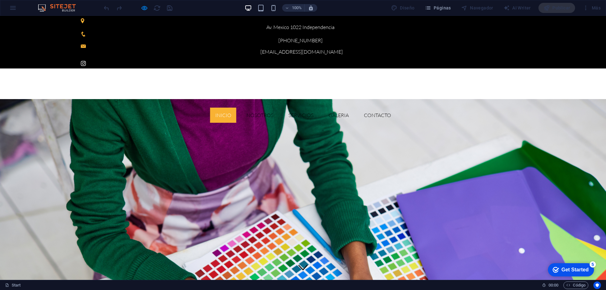
click at [86, 61] on icon at bounding box center [83, 63] width 5 height 5
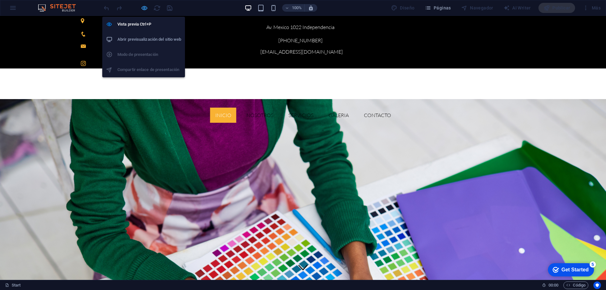
click at [145, 9] on icon "button" at bounding box center [144, 7] width 7 height 7
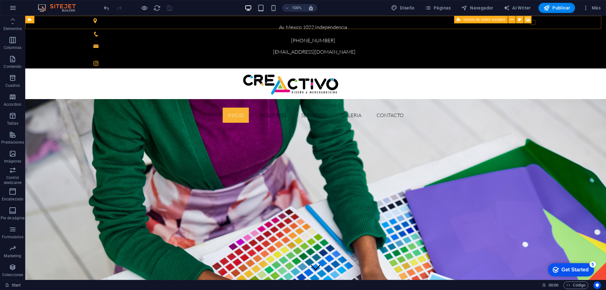
click at [532, 21] on div "Iconos de redes sociales" at bounding box center [494, 20] width 81 height 8
click at [509, 19] on button at bounding box center [512, 20] width 8 height 8
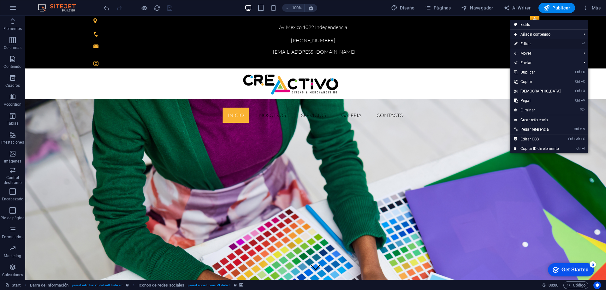
click at [526, 43] on link "⏎ Editar" at bounding box center [537, 43] width 54 height 9
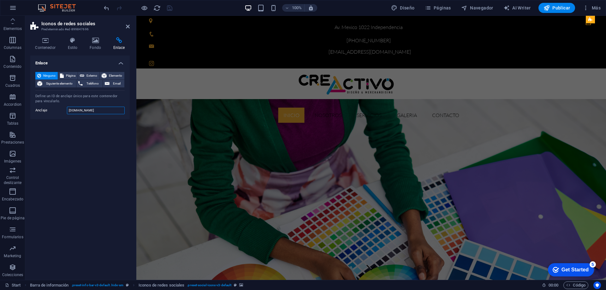
drag, startPoint x: 89, startPoint y: 107, endPoint x: 39, endPoint y: 110, distance: 49.9
click at [39, 110] on div "Anclaje [DOMAIN_NAME]" at bounding box center [79, 111] width 89 height 8
click at [83, 73] on icon at bounding box center [82, 76] width 4 height 8
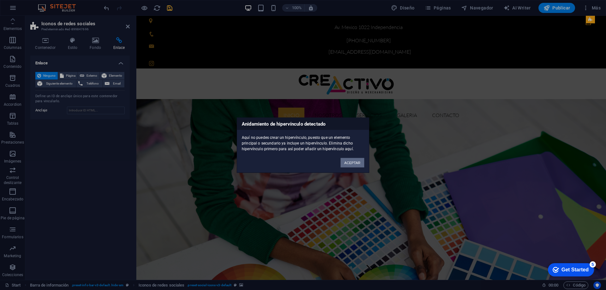
click at [355, 162] on button "ACEPTAR" at bounding box center [352, 162] width 24 height 9
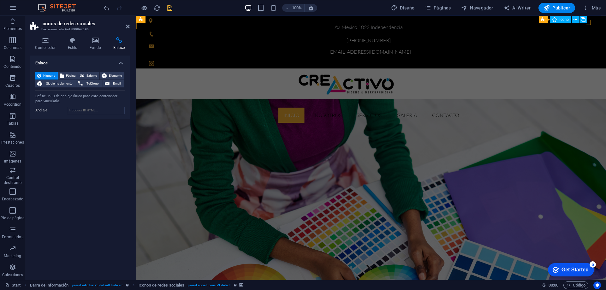
click at [586, 23] on div "Iconos de redes sociales Icono" at bounding box center [564, 20] width 52 height 8
click at [588, 21] on div "Iconos de redes sociales Icono" at bounding box center [564, 20] width 52 height 8
click at [130, 28] on aside "Iconos de redes sociales Predeterminado #ed-899847696 Contenedor Estilo Fondo E…" at bounding box center [80, 148] width 111 height 264
click at [128, 27] on icon at bounding box center [128, 26] width 4 height 5
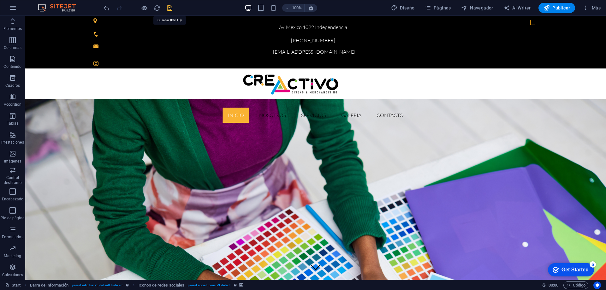
click at [171, 9] on icon "save" at bounding box center [169, 7] width 7 height 7
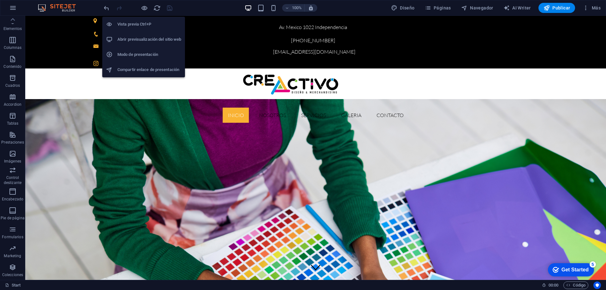
click at [148, 37] on h6 "Abrir previsualización del sitio web" at bounding box center [149, 40] width 64 height 8
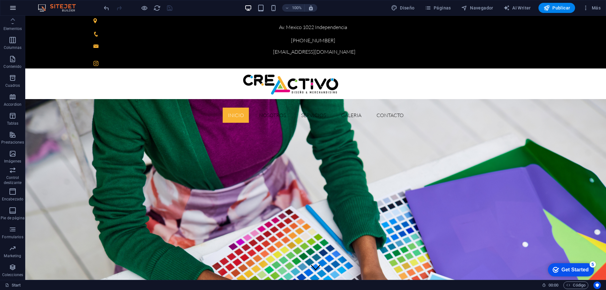
click at [10, 7] on icon "button" at bounding box center [13, 8] width 8 height 8
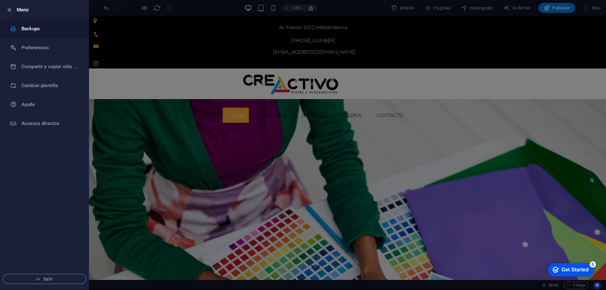
click at [22, 26] on h6 "Backups" at bounding box center [50, 29] width 58 height 8
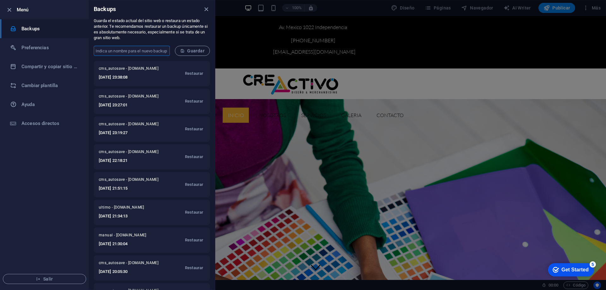
click at [106, 50] on input "text" at bounding box center [132, 51] width 76 height 10
type input "FINAL"
click at [187, 52] on span "Guardar" at bounding box center [192, 50] width 24 height 5
click at [205, 9] on icon "close" at bounding box center [206, 9] width 7 height 7
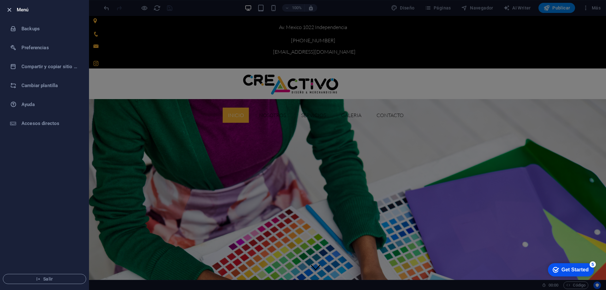
click at [7, 9] on icon "button" at bounding box center [9, 9] width 7 height 7
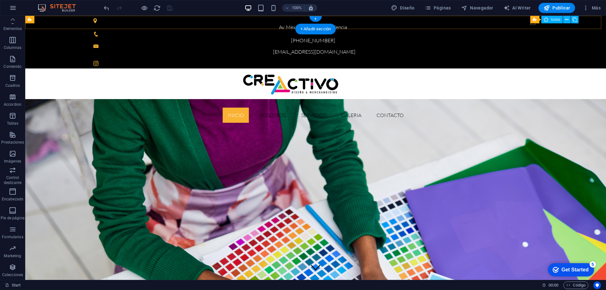
click at [532, 61] on figure at bounding box center [315, 63] width 444 height 5
click at [533, 23] on div "Iconos de redes sociales Icono" at bounding box center [556, 20] width 52 height 8
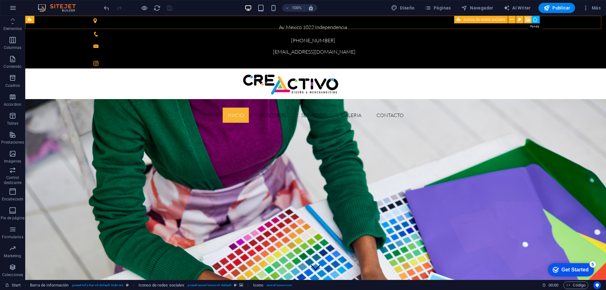
click at [529, 21] on icon at bounding box center [527, 19] width 5 height 7
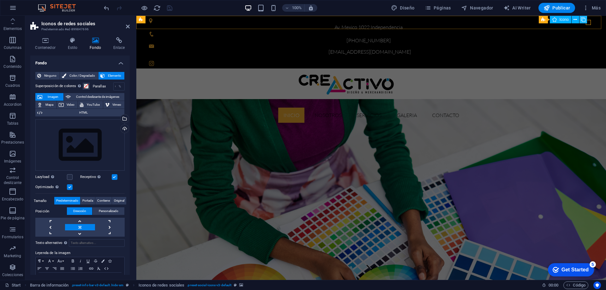
click at [586, 21] on button at bounding box center [583, 20] width 8 height 8
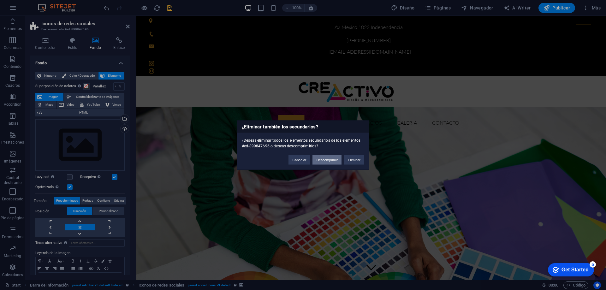
click at [319, 157] on button "Descomprimir" at bounding box center [326, 159] width 29 height 9
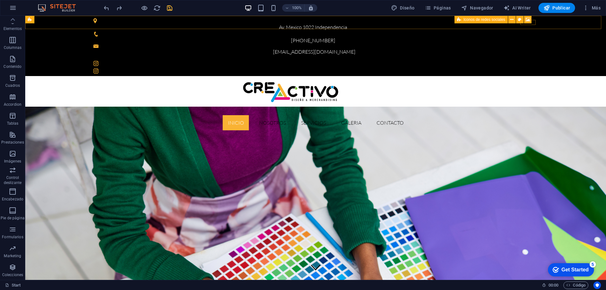
click at [533, 22] on div "Iconos de redes sociales" at bounding box center [494, 20] width 81 height 8
click at [531, 23] on button at bounding box center [528, 20] width 8 height 8
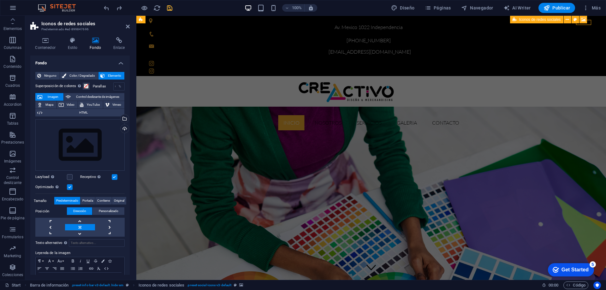
click at [589, 22] on div "Iconos de redes sociales" at bounding box center [550, 20] width 81 height 8
click at [590, 68] on figure at bounding box center [371, 70] width 444 height 5
click at [575, 20] on icon at bounding box center [574, 19] width 3 height 7
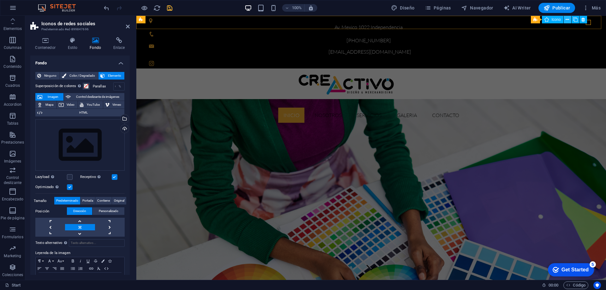
click at [567, 18] on icon at bounding box center [566, 19] width 3 height 7
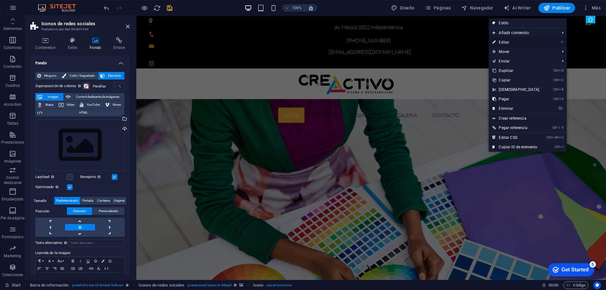
click at [530, 39] on link "⏎ Editar" at bounding box center [515, 42] width 54 height 9
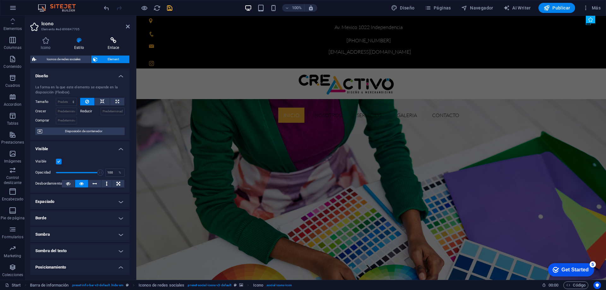
click at [113, 43] on icon at bounding box center [113, 40] width 33 height 6
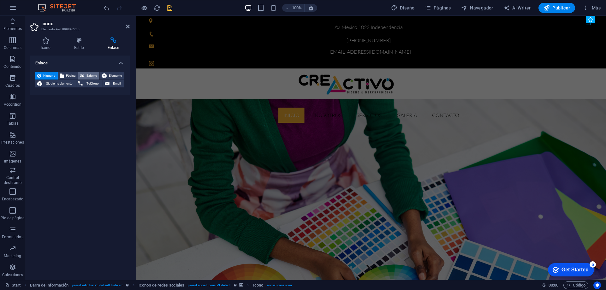
click at [91, 74] on span "Externo" at bounding box center [91, 76] width 11 height 8
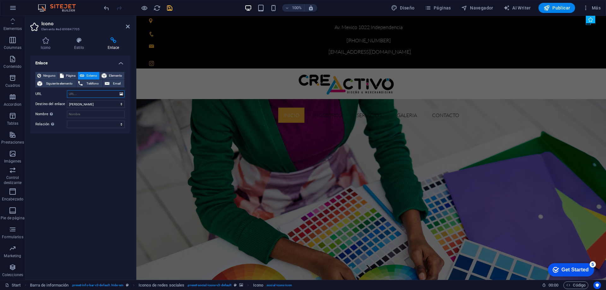
select select "blank"
click at [93, 90] on input "URL" at bounding box center [96, 94] width 58 height 8
paste input "[URL][DOMAIN_NAME]"
type input "[URL][DOMAIN_NAME]"
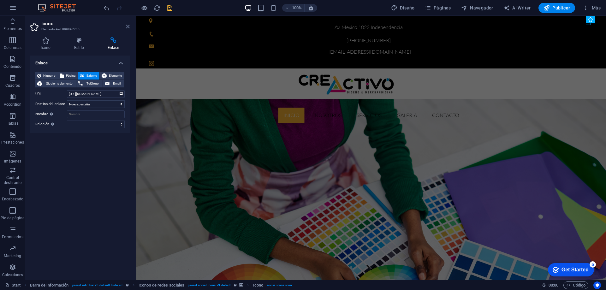
click at [126, 26] on icon at bounding box center [128, 26] width 4 height 5
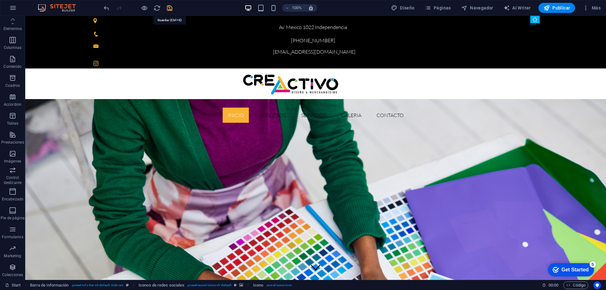
click at [167, 5] on icon "save" at bounding box center [169, 7] width 7 height 7
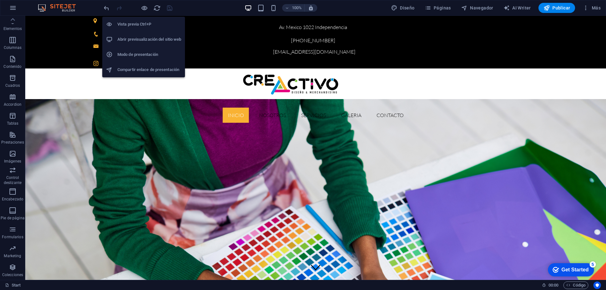
click at [146, 21] on h6 "Vista previa Ctrl+P" at bounding box center [149, 25] width 64 height 8
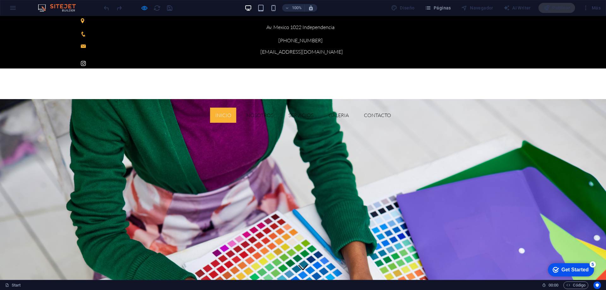
click at [86, 61] on icon at bounding box center [83, 63] width 5 height 5
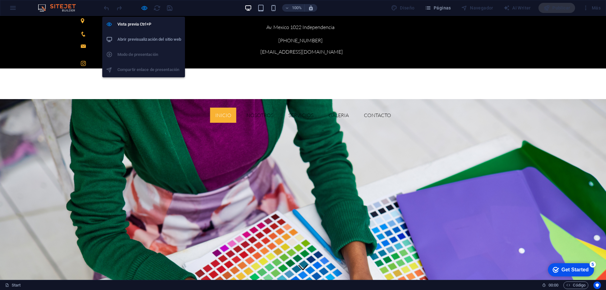
click at [145, 36] on h6 "Abrir previsualización del sitio web" at bounding box center [149, 40] width 64 height 8
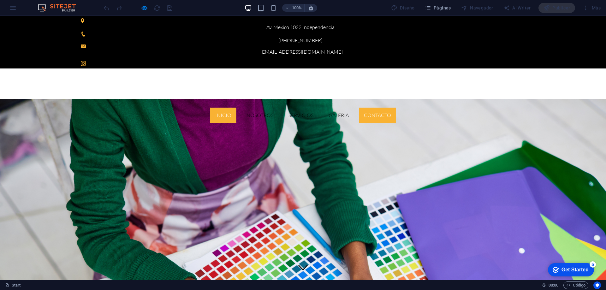
click at [396, 108] on link "Contacto" at bounding box center [377, 115] width 37 height 15
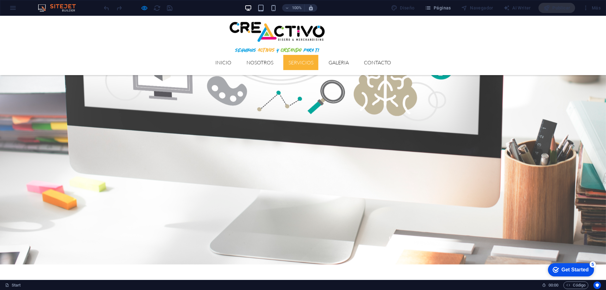
scroll to position [1278, 0]
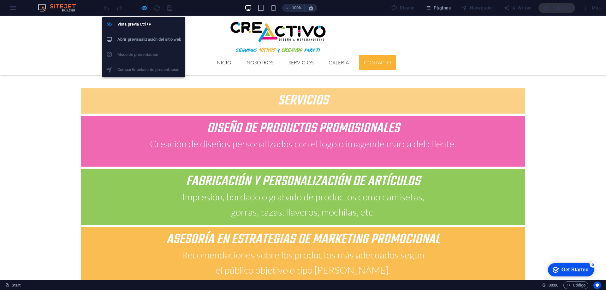
click at [145, 5] on icon "button" at bounding box center [144, 7] width 7 height 7
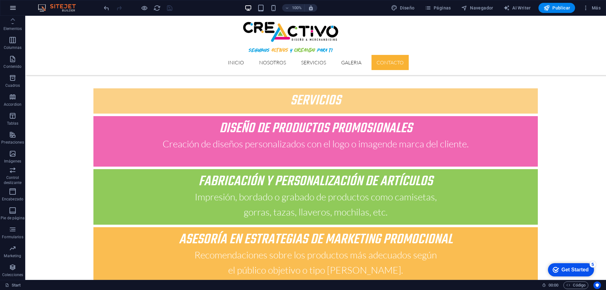
click at [13, 9] on icon "button" at bounding box center [13, 8] width 8 height 8
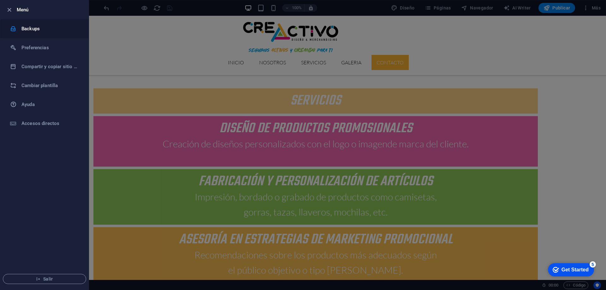
click at [23, 27] on h6 "Backups" at bounding box center [50, 29] width 58 height 8
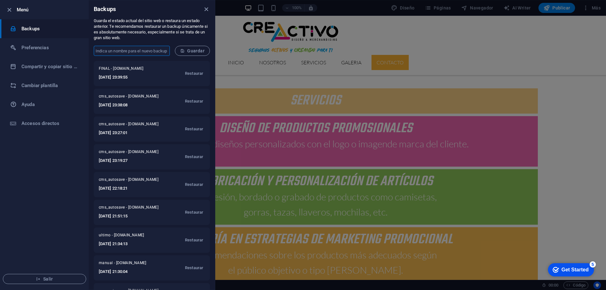
click at [119, 52] on input "text" at bounding box center [132, 51] width 76 height 10
type input "f"
click at [195, 46] on button "Guardar" at bounding box center [192, 51] width 35 height 10
click at [206, 8] on icon "close" at bounding box center [206, 9] width 7 height 7
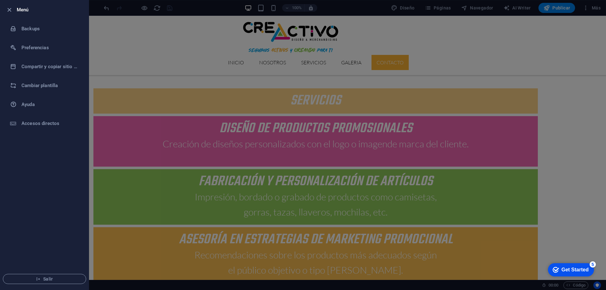
click at [556, 8] on div at bounding box center [303, 145] width 606 height 290
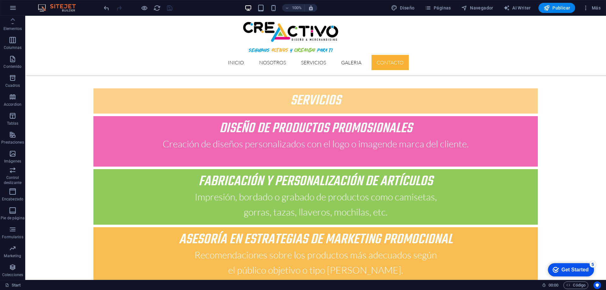
click at [556, 8] on span "Publicar" at bounding box center [556, 8] width 27 height 6
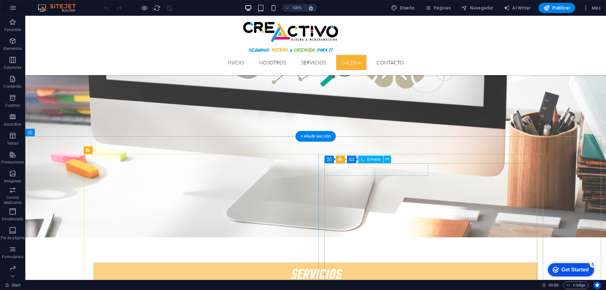
scroll to position [1230, 0]
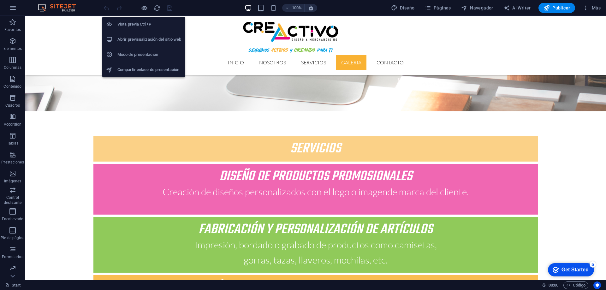
click at [144, 39] on h6 "Abrir previsualización del sitio web" at bounding box center [149, 40] width 64 height 8
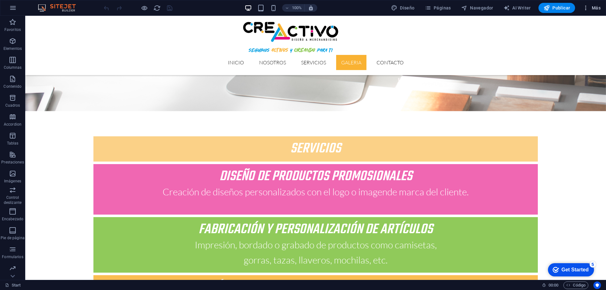
click at [585, 6] on icon "button" at bounding box center [585, 8] width 6 height 6
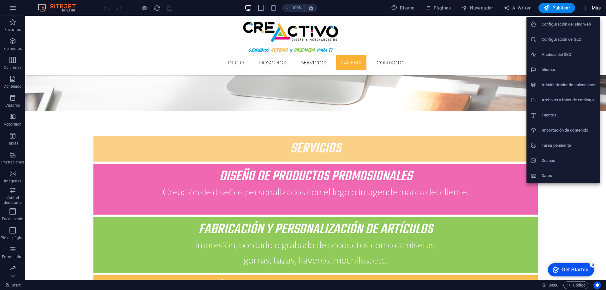
click at [569, 20] on li "Configuración del sitio web" at bounding box center [563, 24] width 74 height 15
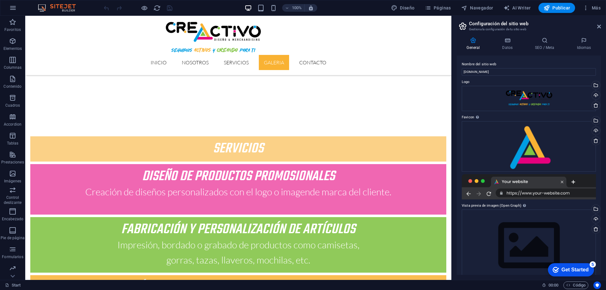
drag, startPoint x: 601, startPoint y: 103, endPoint x: 603, endPoint y: 119, distance: 15.9
click at [603, 119] on div "General Datos SEO / Meta Idiomas Nombre del sitio web creactivopublicidad.cl Lo…" at bounding box center [528, 156] width 154 height 248
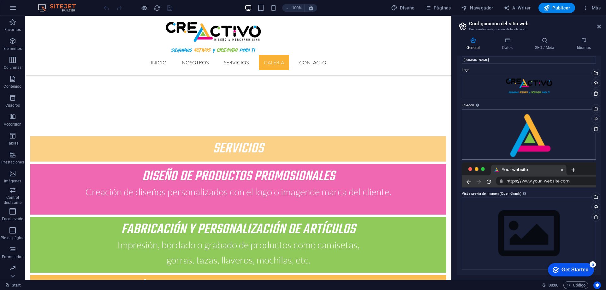
scroll to position [0, 0]
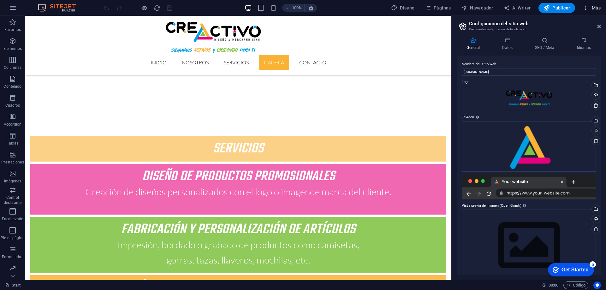
click at [585, 6] on icon "button" at bounding box center [585, 8] width 6 height 6
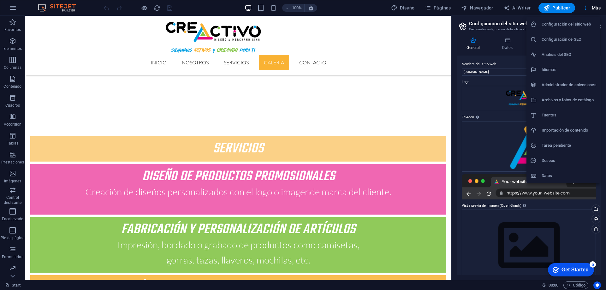
click at [541, 115] on h6 "Fuentes" at bounding box center [568, 115] width 55 height 8
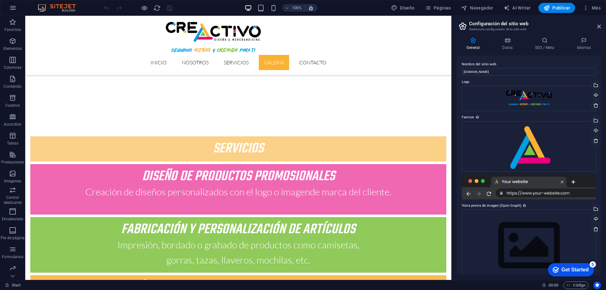
select select "popularity"
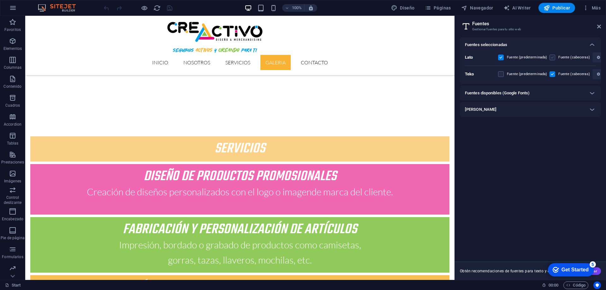
click at [552, 56] on label at bounding box center [552, 58] width 6 height 6
click at [0, 0] on input "checkbox" at bounding box center [0, 0] width 0 height 0
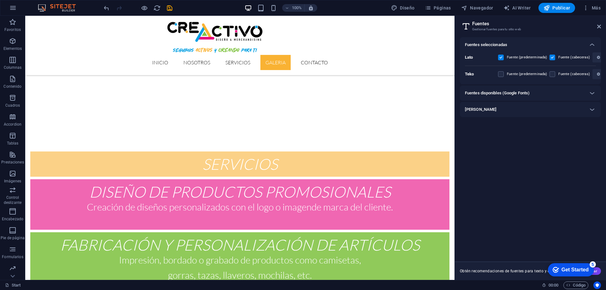
click at [552, 57] on label at bounding box center [552, 58] width 6 height 6
click at [0, 0] on input "checkbox" at bounding box center [0, 0] width 0 height 0
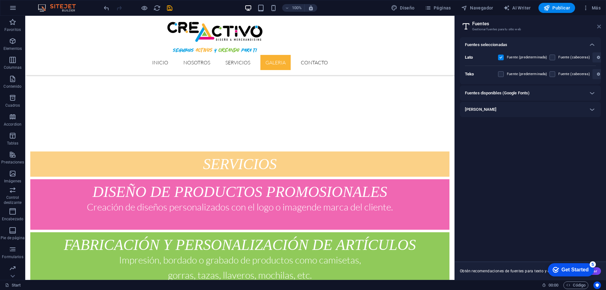
click at [597, 27] on icon at bounding box center [599, 26] width 4 height 5
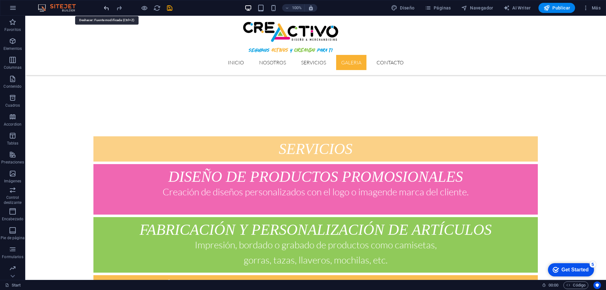
click at [106, 8] on icon "undo" at bounding box center [106, 7] width 7 height 7
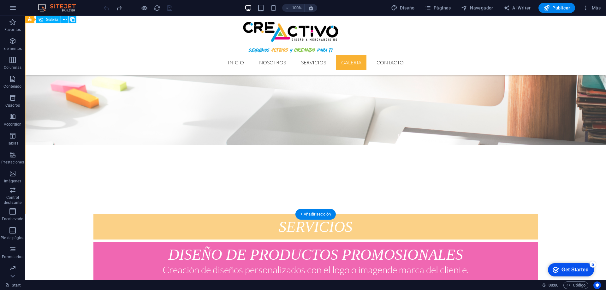
scroll to position [1121, 0]
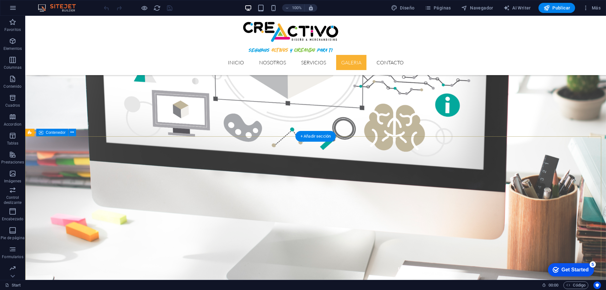
scroll to position [1199, 0]
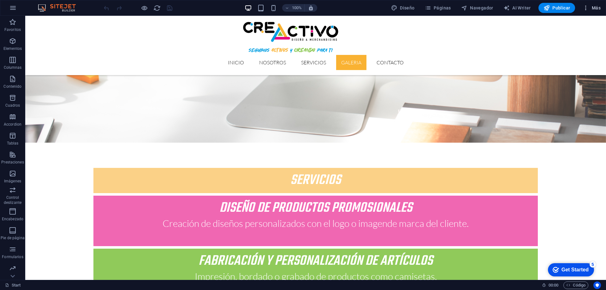
click at [594, 10] on span "Más" at bounding box center [591, 8] width 18 height 6
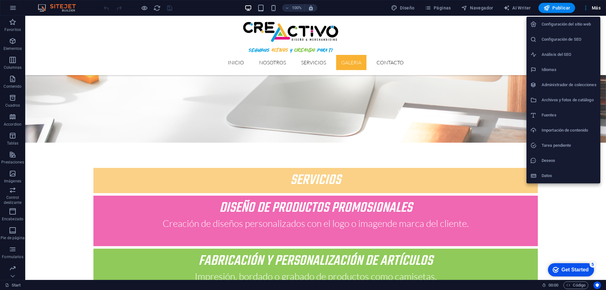
click at [554, 112] on h6 "Fuentes" at bounding box center [568, 115] width 55 height 8
select select "popularity"
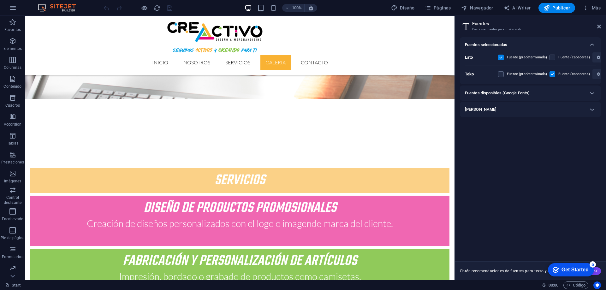
click at [568, 109] on div "Cargar fuentes" at bounding box center [525, 110] width 120 height 8
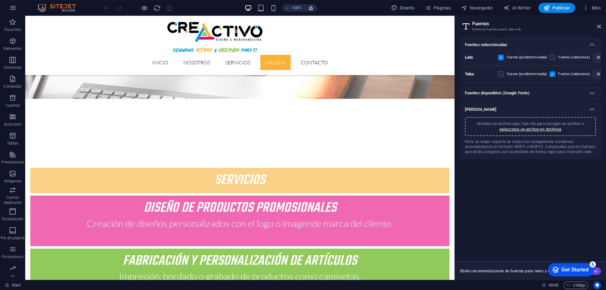
click at [560, 97] on div "Fuentes disponibles (Google Fonts)" at bounding box center [530, 92] width 141 height 15
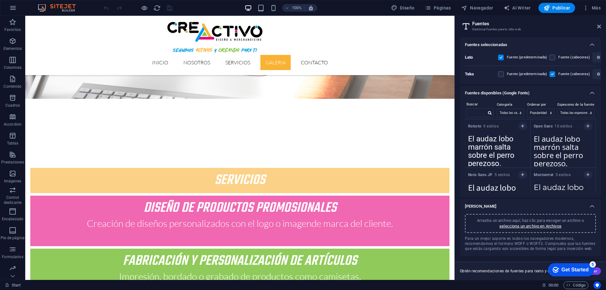
click at [560, 97] on div "Fuentes disponibles (Google Fonts)" at bounding box center [530, 92] width 141 height 15
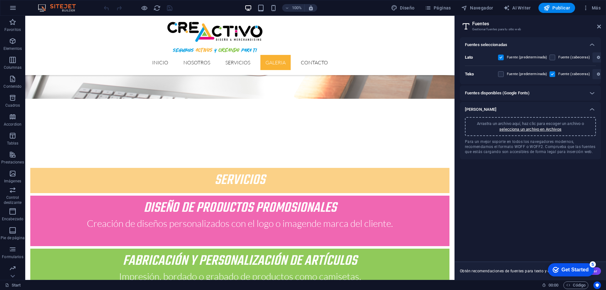
click at [579, 269] on div "Get Started" at bounding box center [574, 270] width 27 height 6
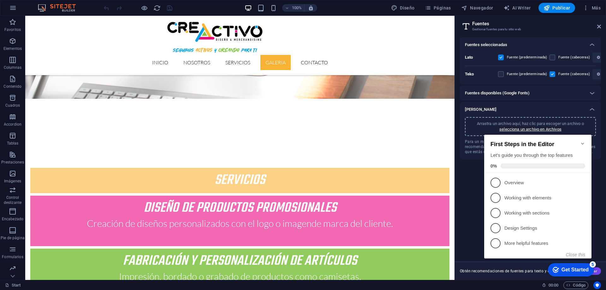
click at [578, 268] on div "Get Started" at bounding box center [574, 270] width 27 height 6
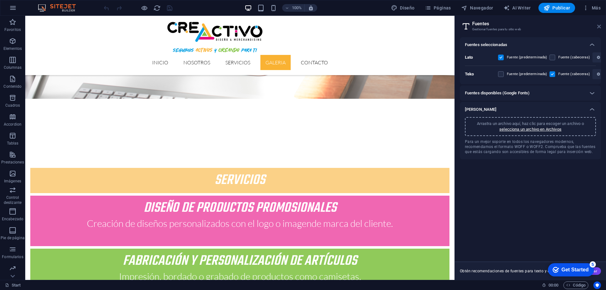
click at [598, 25] on icon at bounding box center [599, 26] width 4 height 5
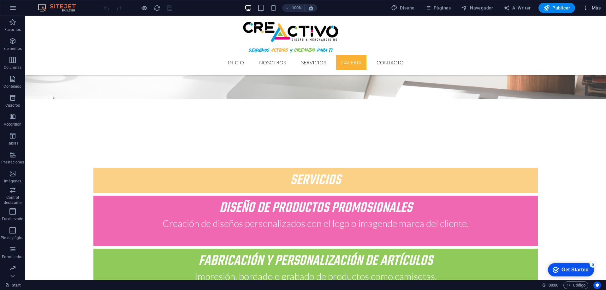
click at [596, 8] on span "Más" at bounding box center [591, 8] width 18 height 6
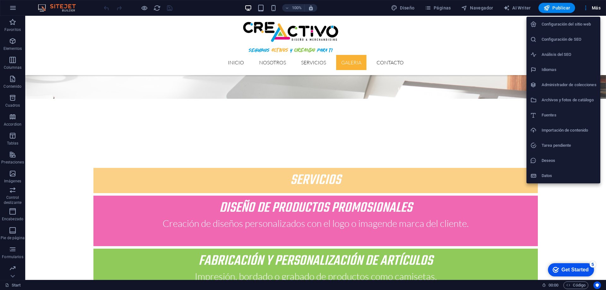
click at [193, 13] on div at bounding box center [303, 145] width 606 height 290
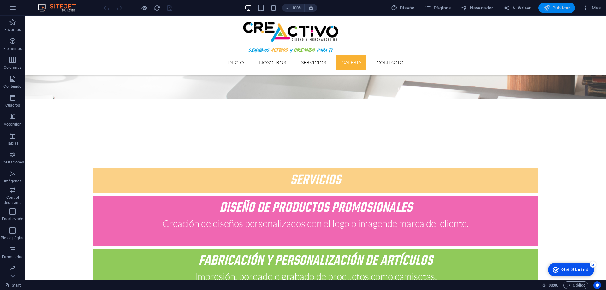
click at [563, 7] on span "Publicar" at bounding box center [556, 8] width 27 height 6
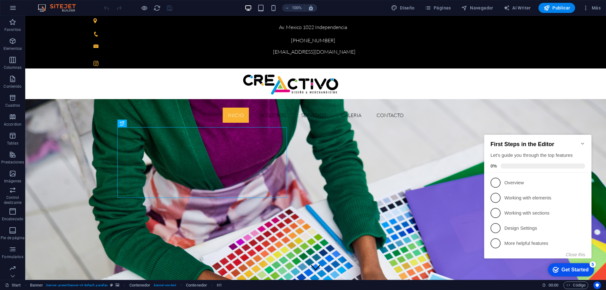
click at [583, 143] on icon "Minimize checklist" at bounding box center [582, 144] width 3 height 2
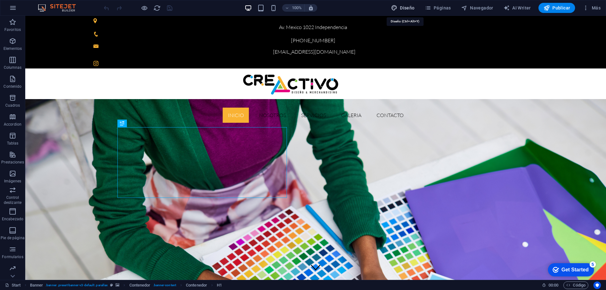
click at [411, 5] on span "Diseño" at bounding box center [403, 8] width 24 height 6
select select "ease-in-out"
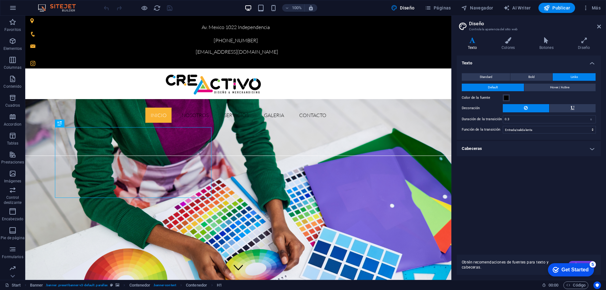
click at [473, 42] on icon at bounding box center [471, 40] width 31 height 6
click at [478, 77] on button "Standard" at bounding box center [485, 77] width 48 height 8
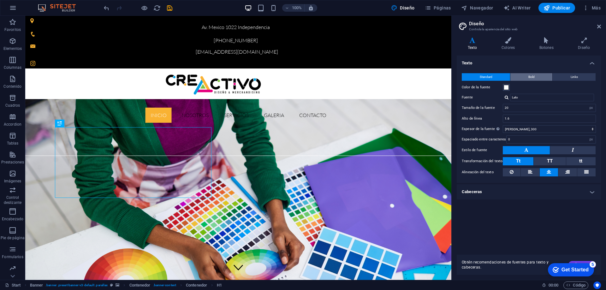
click at [540, 75] on button "Bold" at bounding box center [531, 77] width 42 height 8
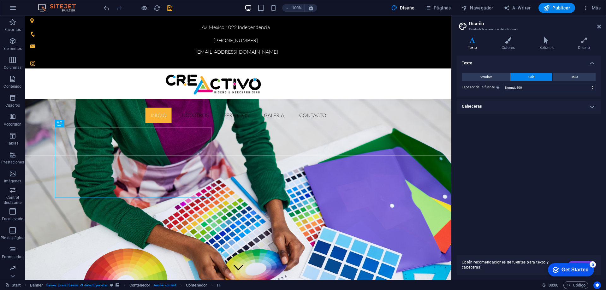
click at [591, 106] on h4 "Cabeceras" at bounding box center [528, 106] width 144 height 15
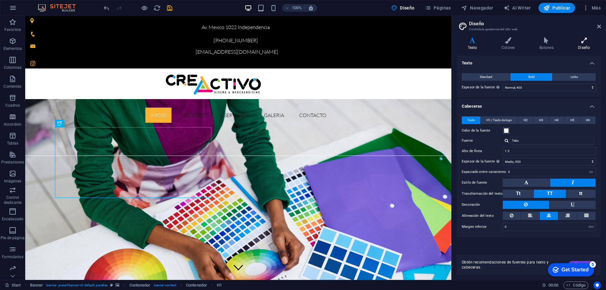
click at [581, 40] on icon at bounding box center [584, 40] width 34 height 6
